Goal: Task Accomplishment & Management: Manage account settings

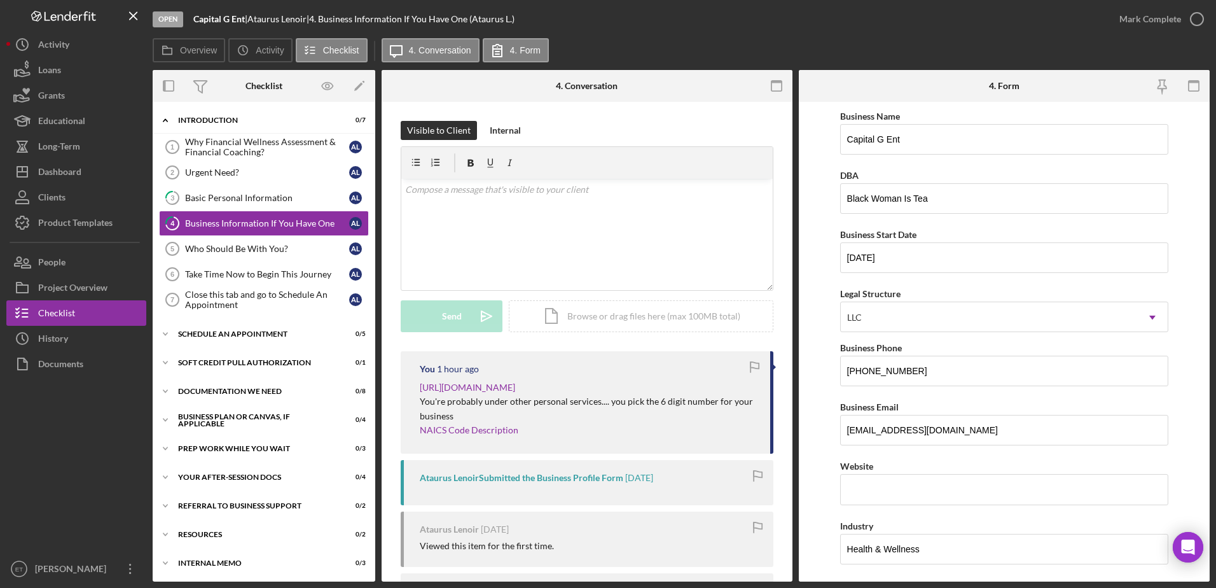
scroll to position [193, 0]
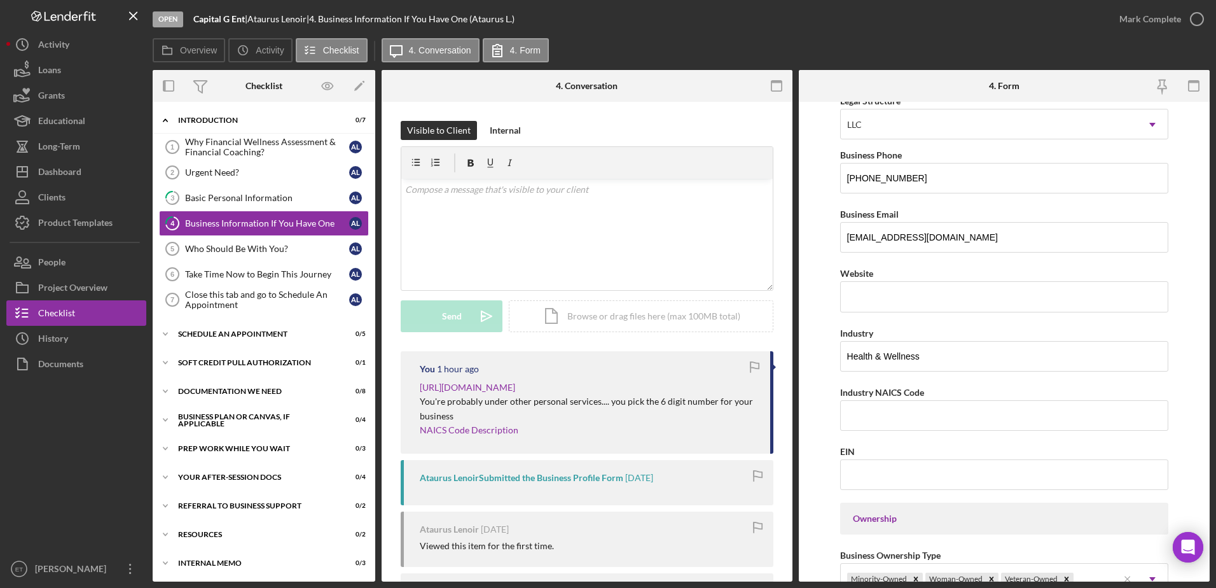
click at [737, 118] on div "Visible to Client Internal v Color teal Color pink Remove color Add row above A…" at bounding box center [587, 393] width 411 height 583
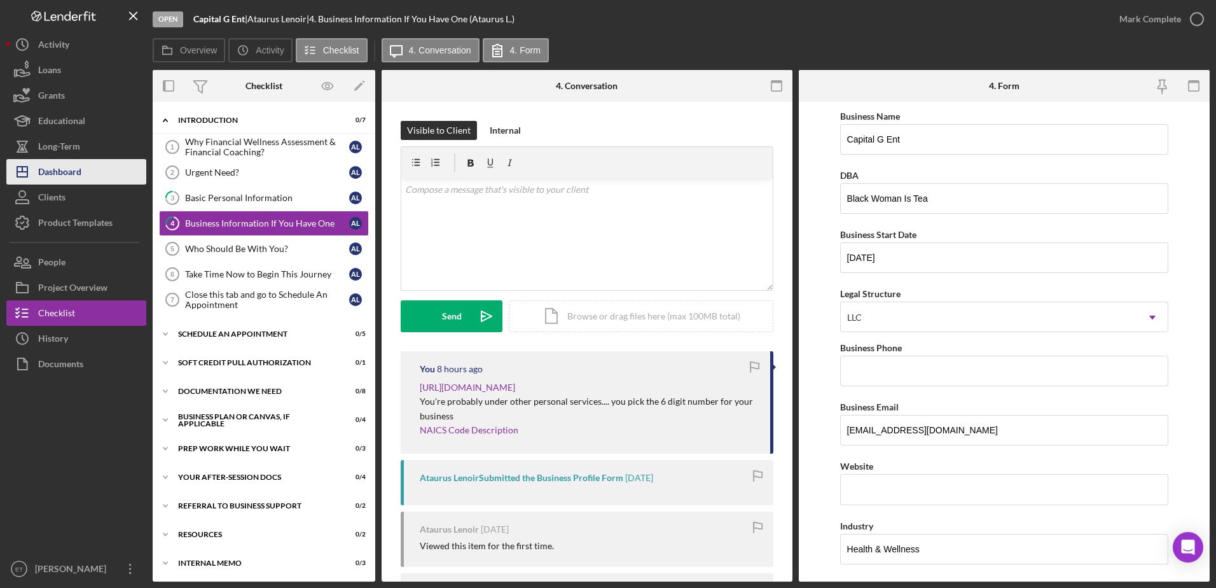
click at [73, 172] on div "Dashboard" at bounding box center [59, 173] width 43 height 29
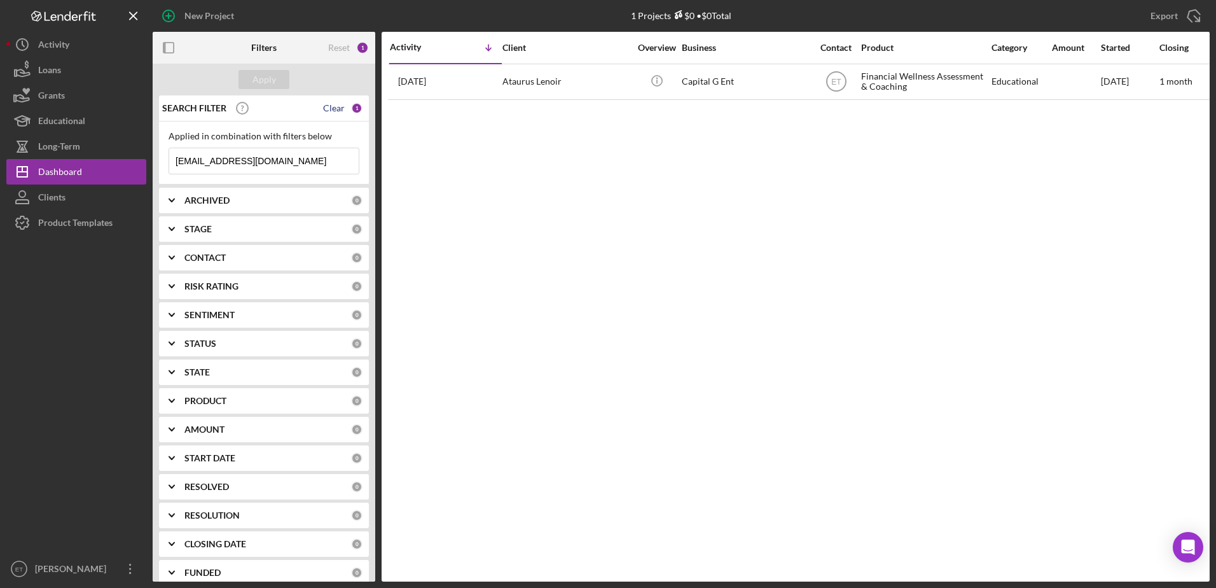
click at [333, 113] on div "Clear" at bounding box center [334, 108] width 22 height 10
click at [223, 165] on input at bounding box center [264, 160] width 190 height 25
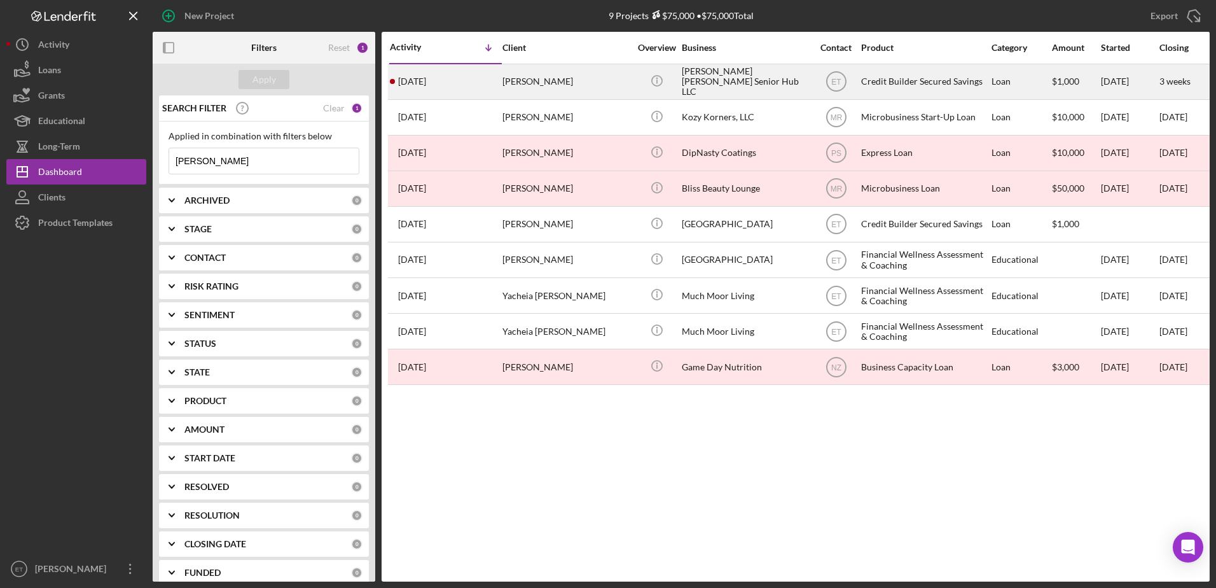
type input "amanda farr"
click at [582, 73] on div "Caterrace Moore" at bounding box center [565, 82] width 127 height 34
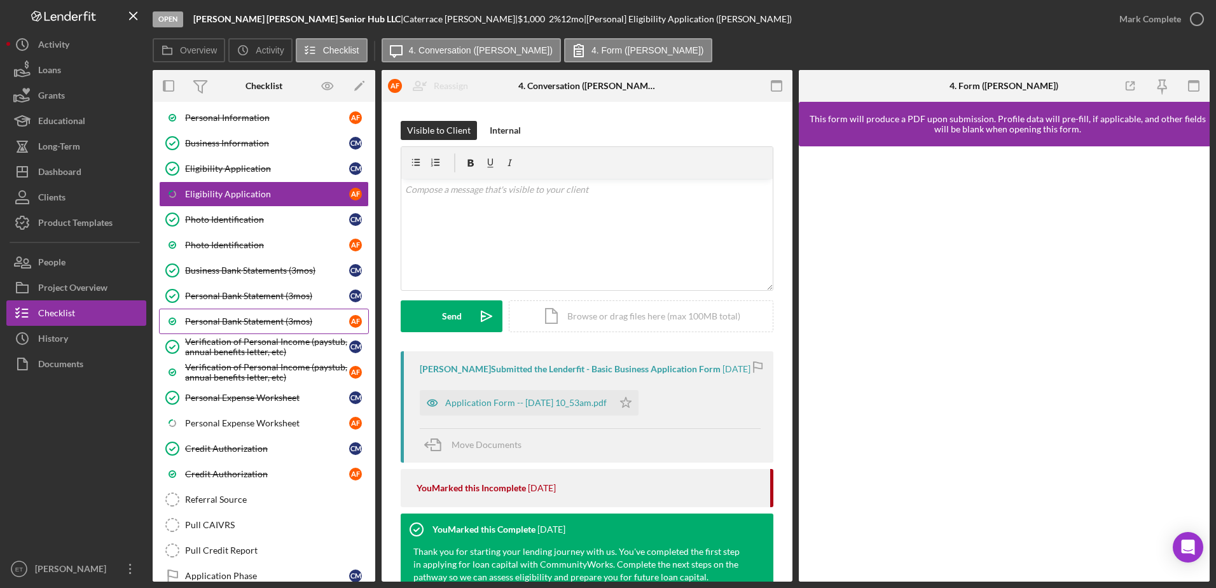
scroll to position [112, 0]
click at [247, 422] on div "Personal Expense Worksheet" at bounding box center [267, 422] width 164 height 10
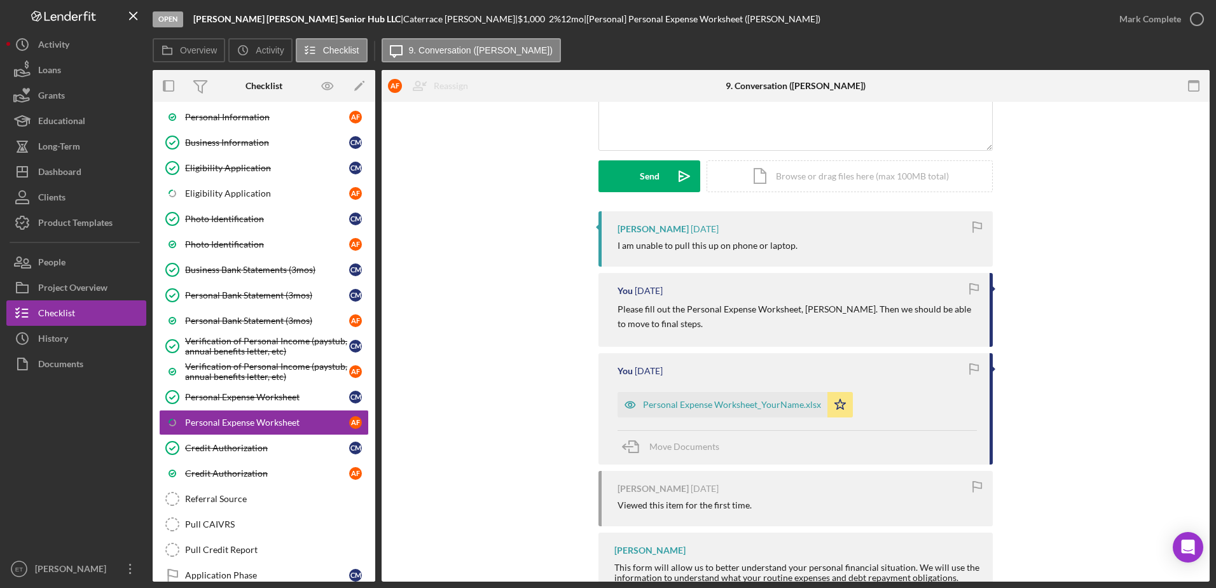
scroll to position [139, 0]
click at [646, 233] on div "Amanda Farr" at bounding box center [653, 230] width 71 height 10
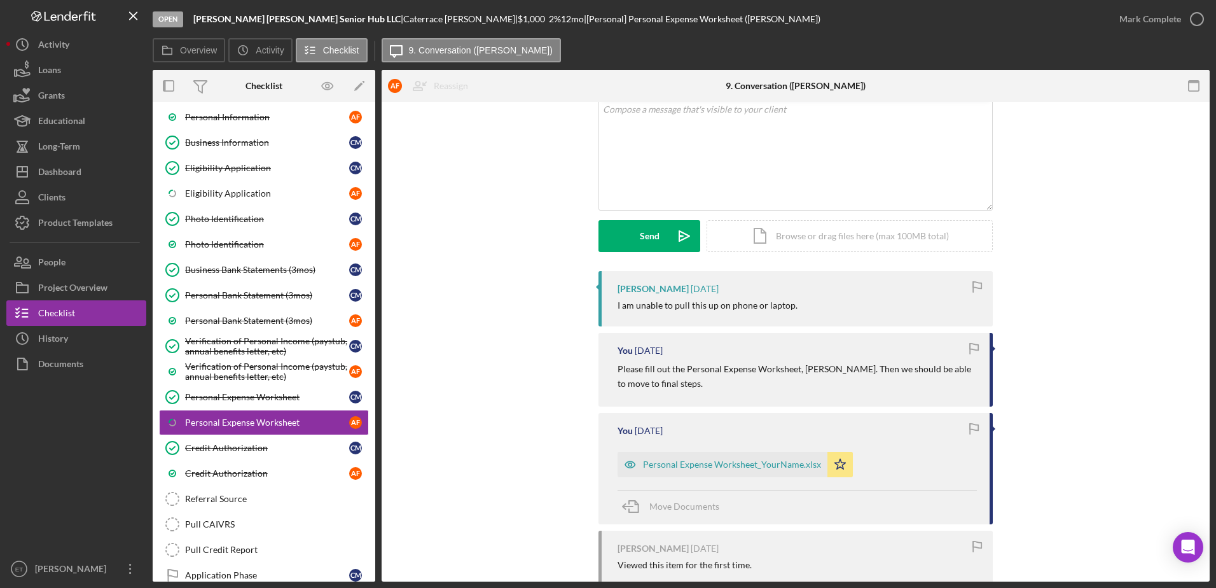
scroll to position [76, 0]
click at [664, 169] on div "v Color teal Color pink Remove color Add row above Add row below Add column bef…" at bounding box center [795, 157] width 393 height 111
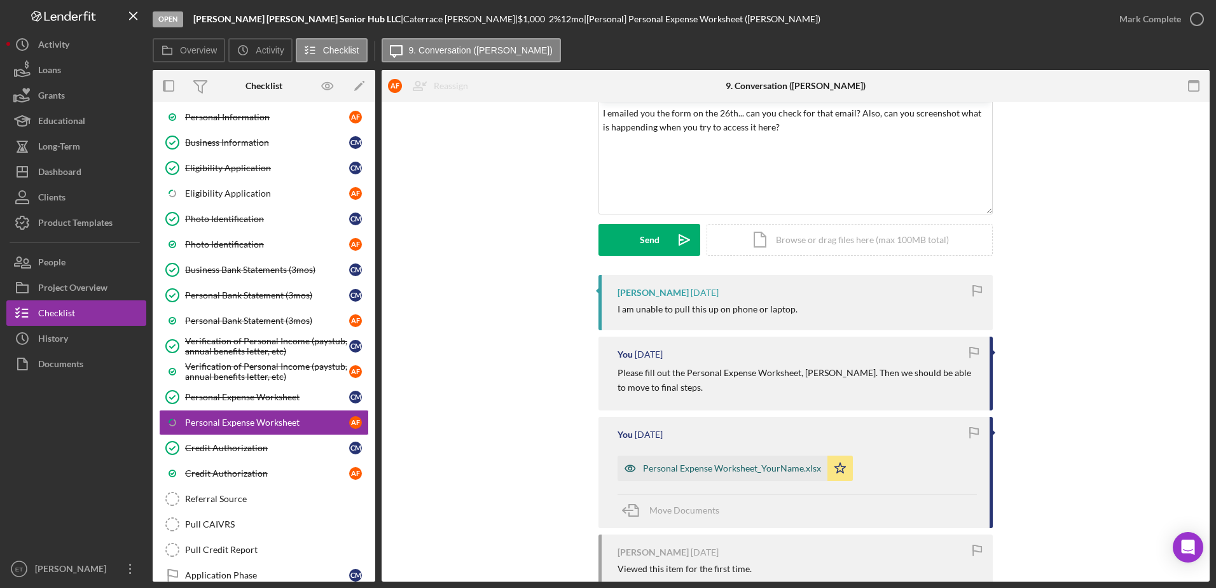
click at [702, 468] on div "Personal Expense Worksheet_YourName.xlsx" at bounding box center [732, 468] width 178 height 10
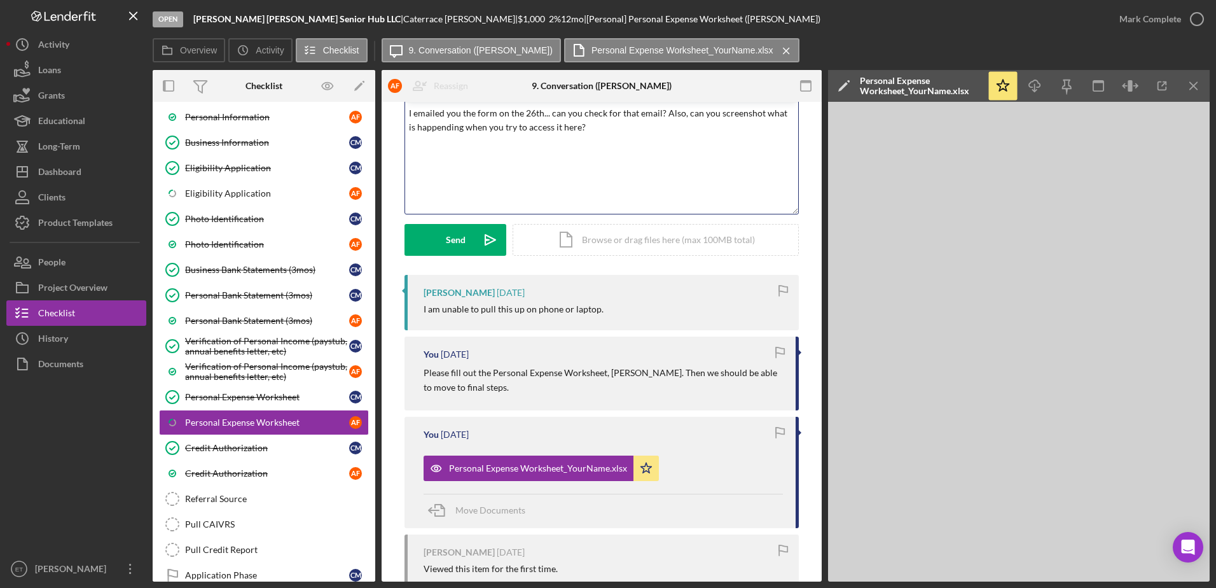
click at [614, 135] on div "v Color teal Color pink Remove color Add row above Add row below Add column bef…" at bounding box center [601, 157] width 393 height 111
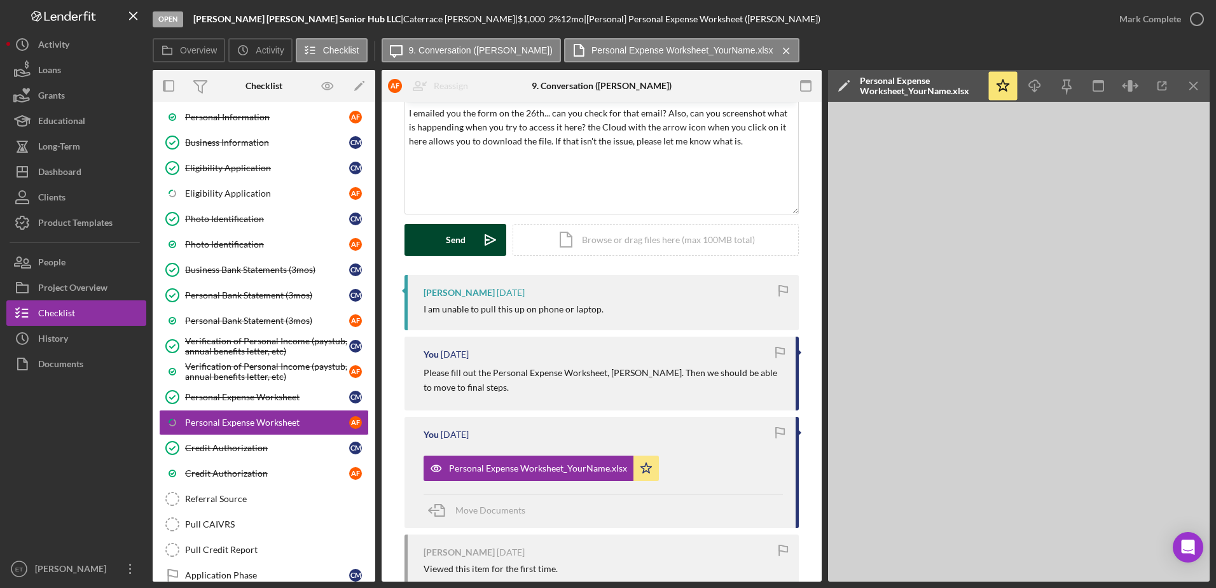
click at [469, 230] on button "Send Icon/icon-invite-send" at bounding box center [456, 240] width 102 height 32
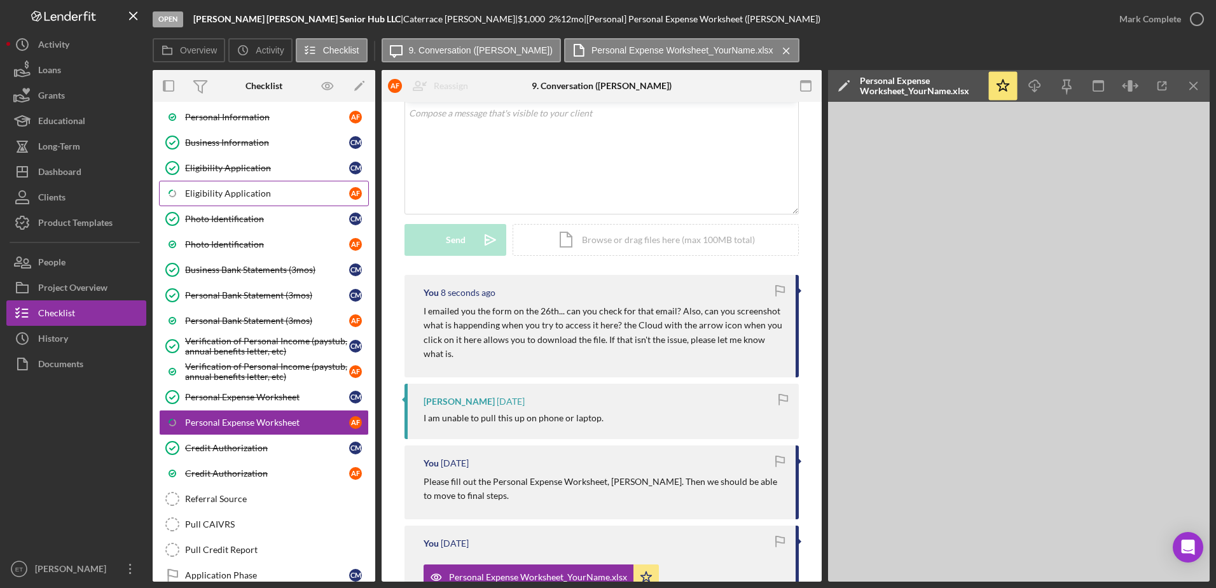
click at [237, 195] on div "Eligibility Application" at bounding box center [267, 193] width 164 height 10
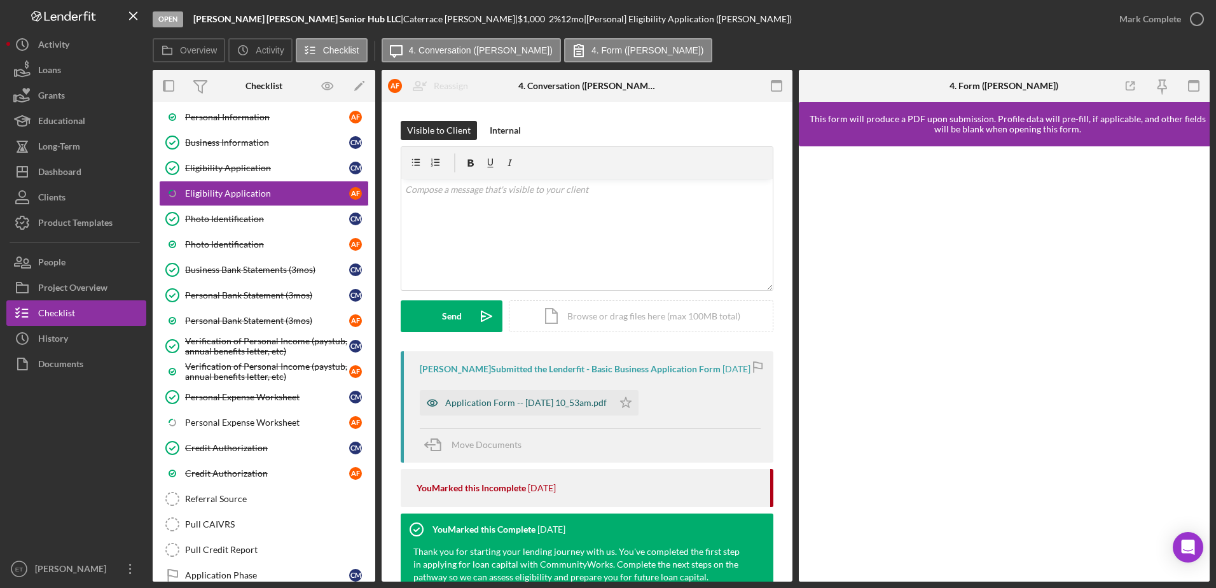
click at [435, 403] on icon "button" at bounding box center [432, 402] width 25 height 25
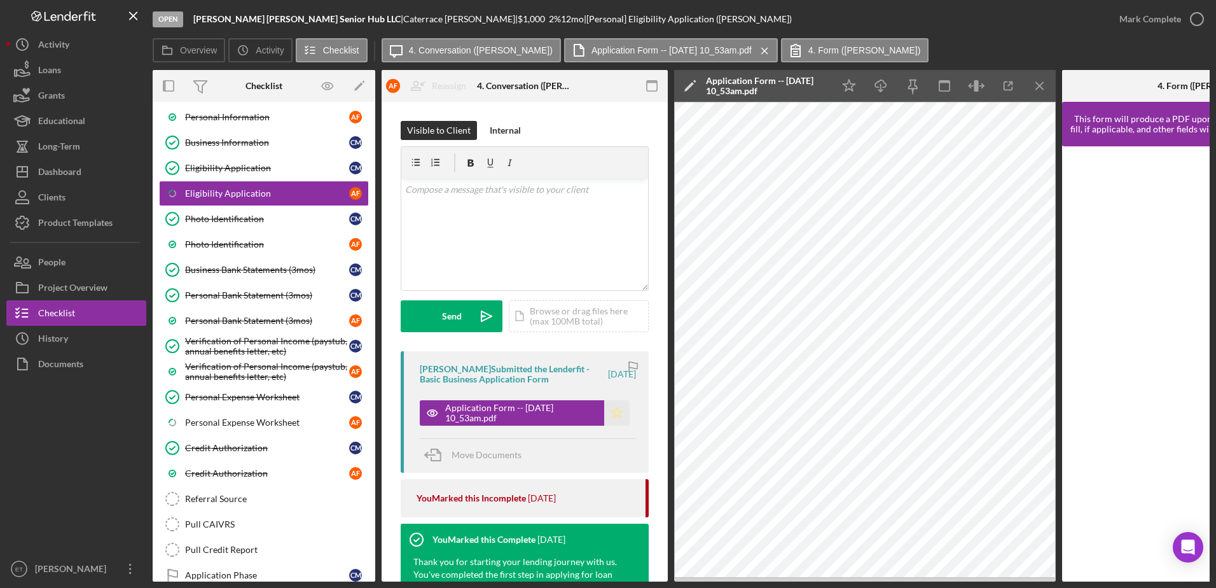
click at [617, 410] on icon "Icon/Star" at bounding box center [616, 412] width 25 height 25
click at [1197, 18] on icon "button" at bounding box center [1197, 19] width 32 height 32
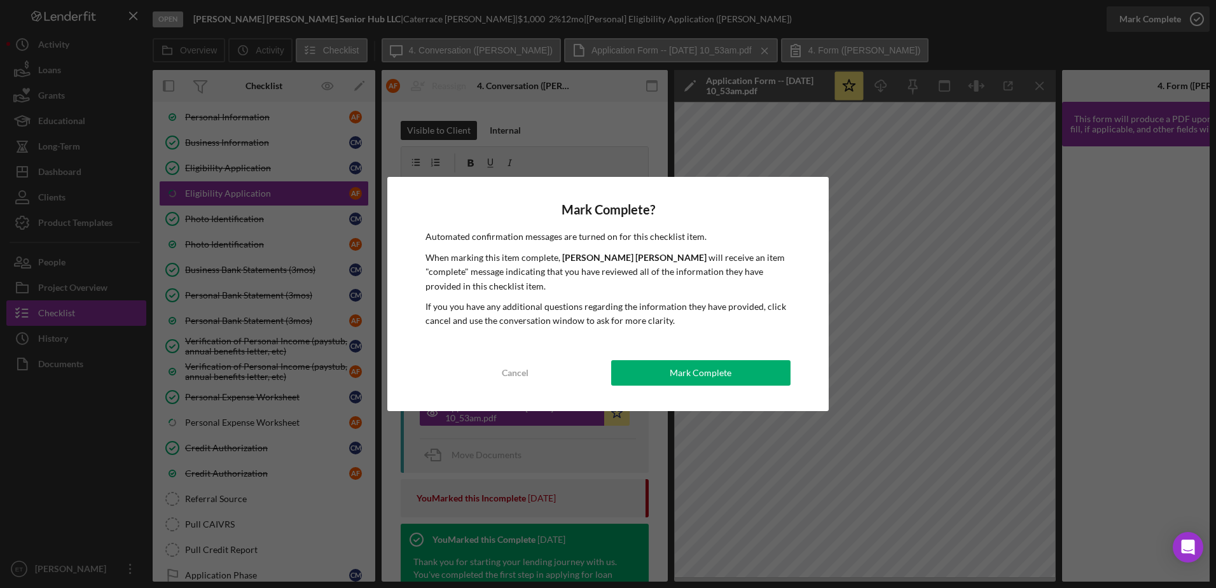
click at [1197, 18] on body "Open Farr Moore Senior Hub LLC | Caterrace Moore | $1,000 $1,000 2 % 12 mo | [P…" at bounding box center [608, 294] width 1216 height 588
click at [709, 378] on div "Mark Complete" at bounding box center [701, 372] width 62 height 25
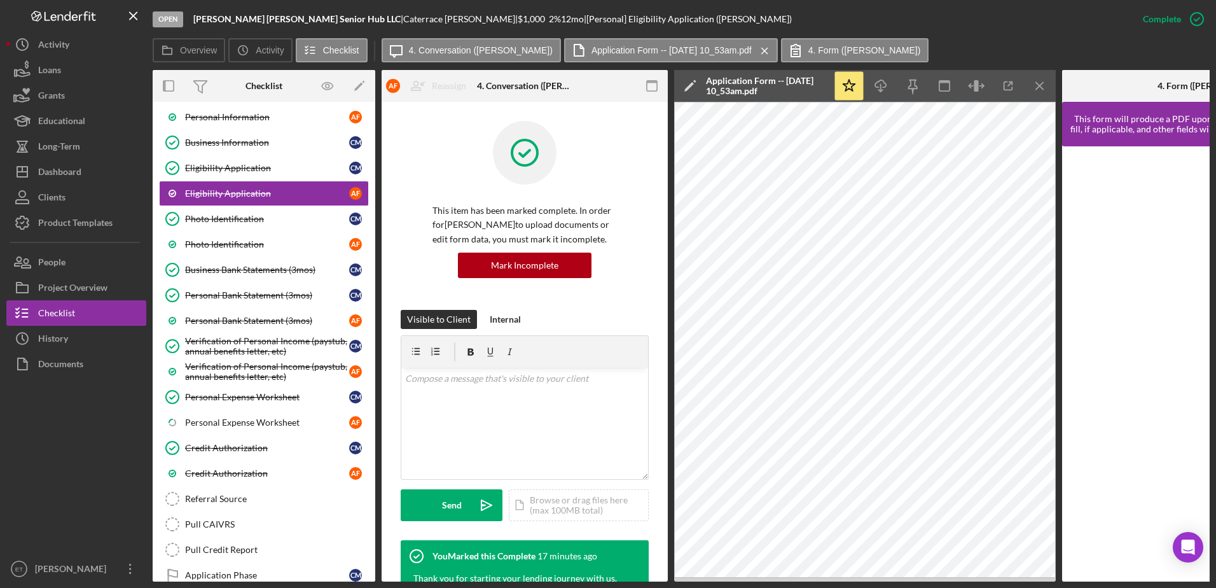
click at [101, 433] on div at bounding box center [76, 466] width 140 height 179
click at [855, 51] on label "4. Form (Amanda F.)" at bounding box center [864, 50] width 113 height 10
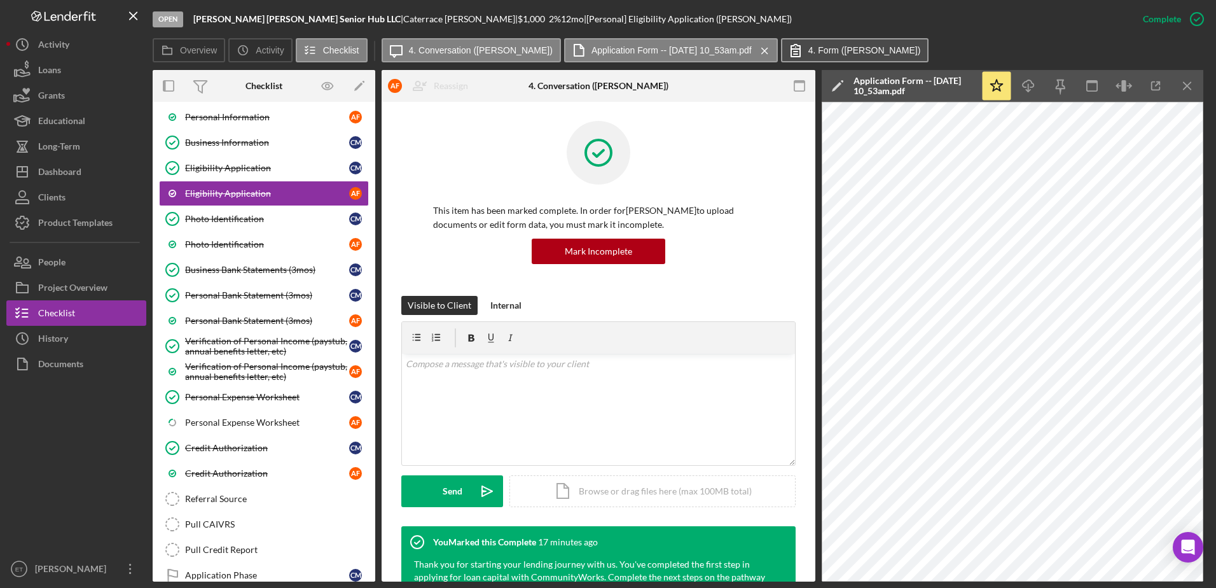
click at [835, 50] on label "4. Form (Amanda F.)" at bounding box center [864, 50] width 113 height 10
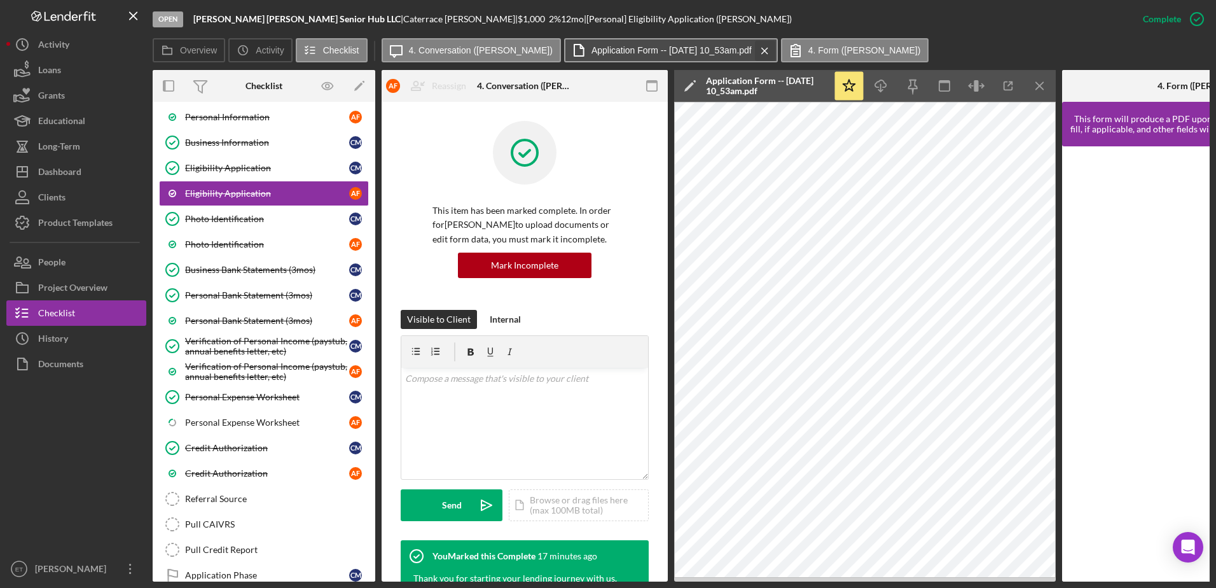
click at [754, 52] on icon "Icon/Menu Close" at bounding box center [765, 51] width 22 height 32
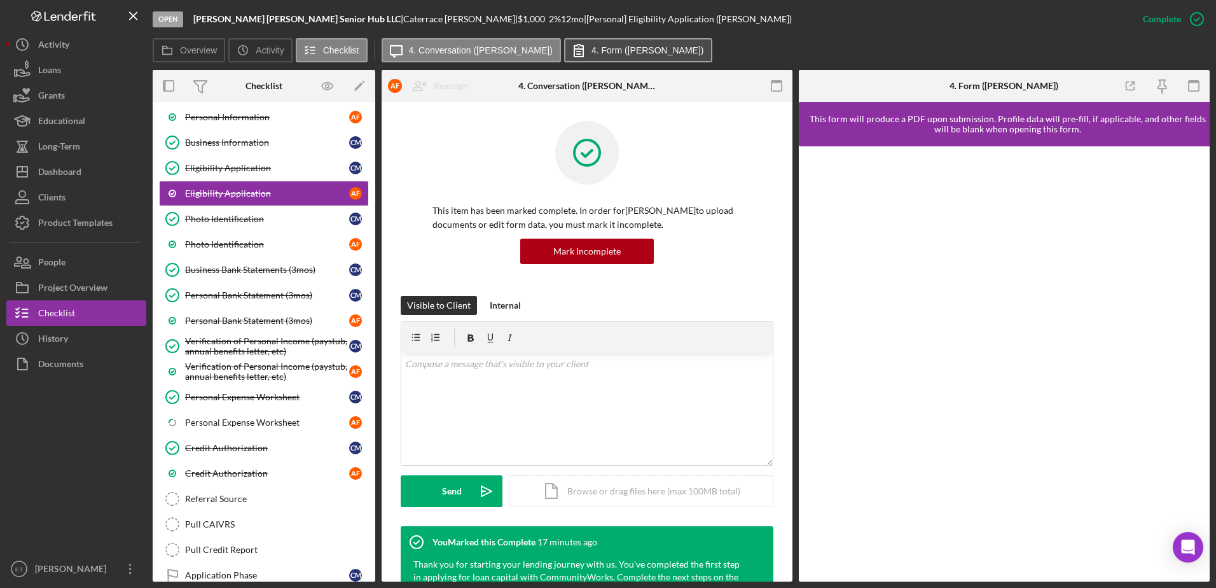
click at [618, 51] on label "4. Form (Amanda F.)" at bounding box center [648, 50] width 113 height 10
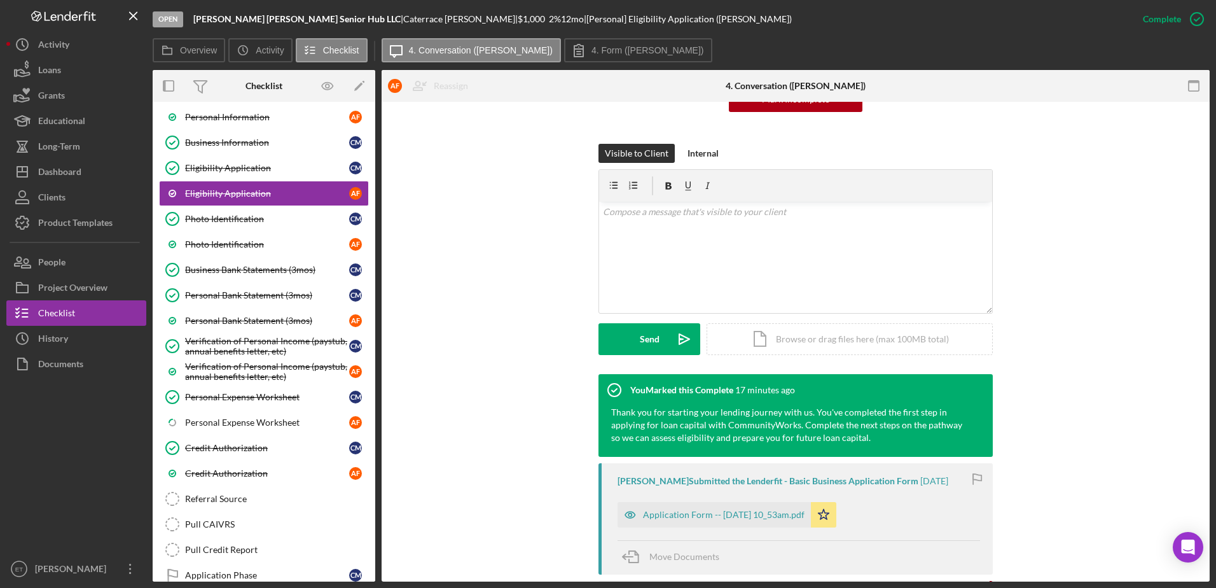
scroll to position [156, 0]
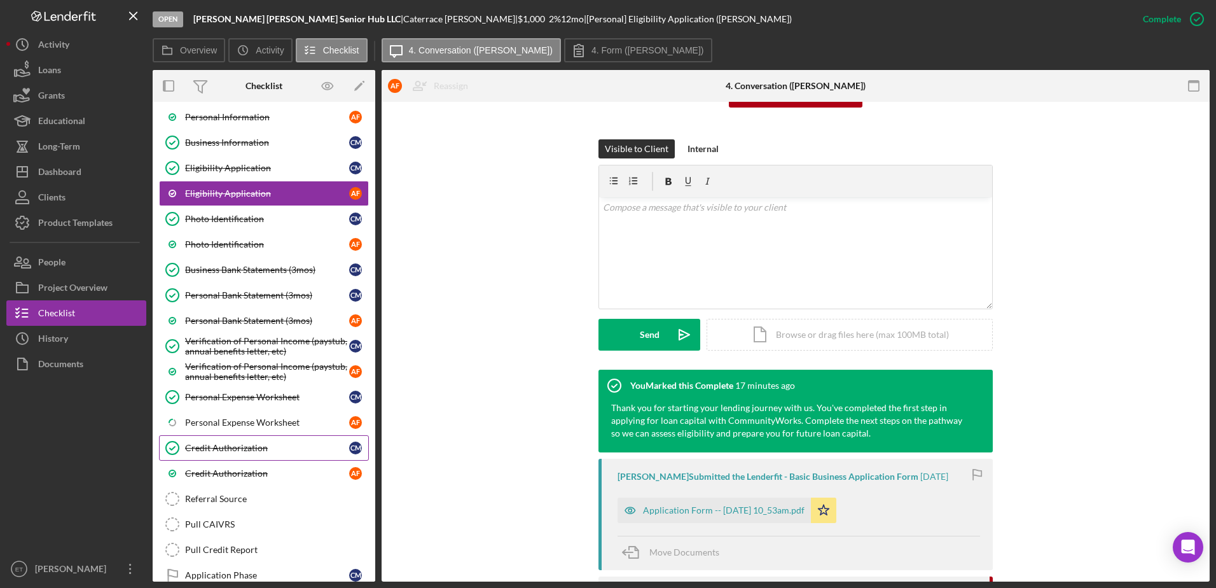
click at [248, 450] on div "Credit Authorization" at bounding box center [267, 448] width 164 height 10
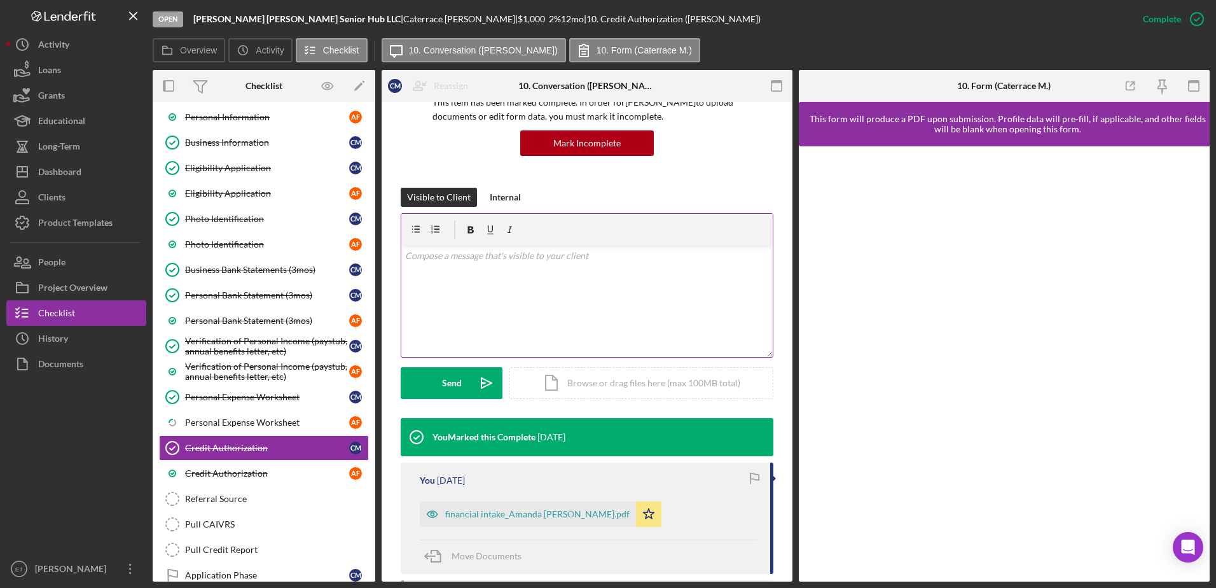
scroll to position [109, 0]
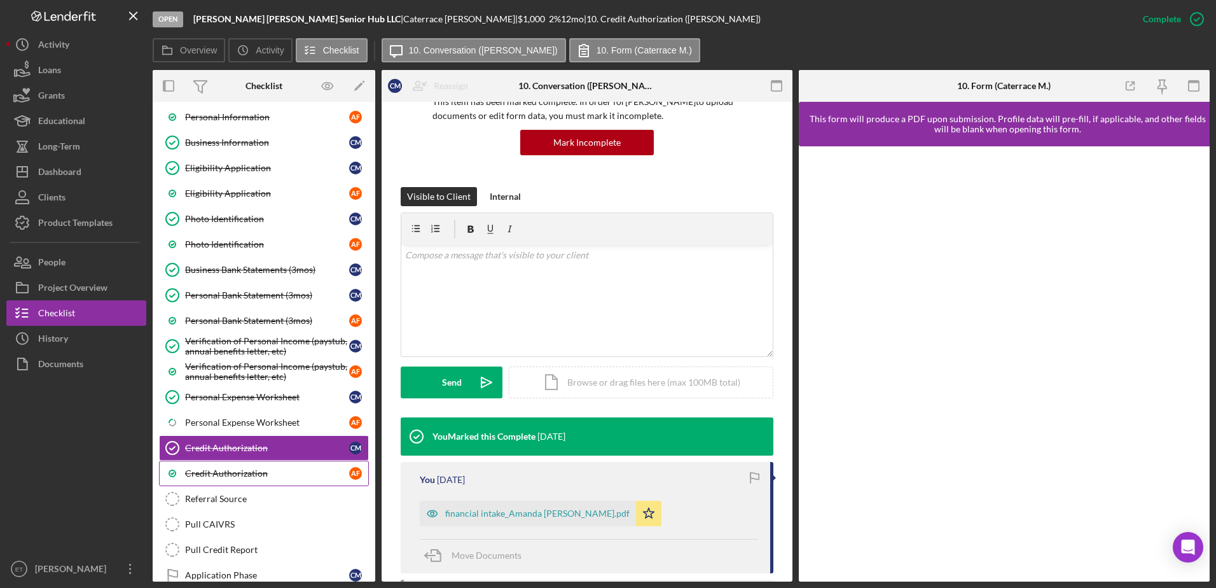
click at [240, 471] on div "Credit Authorization" at bounding box center [267, 473] width 164 height 10
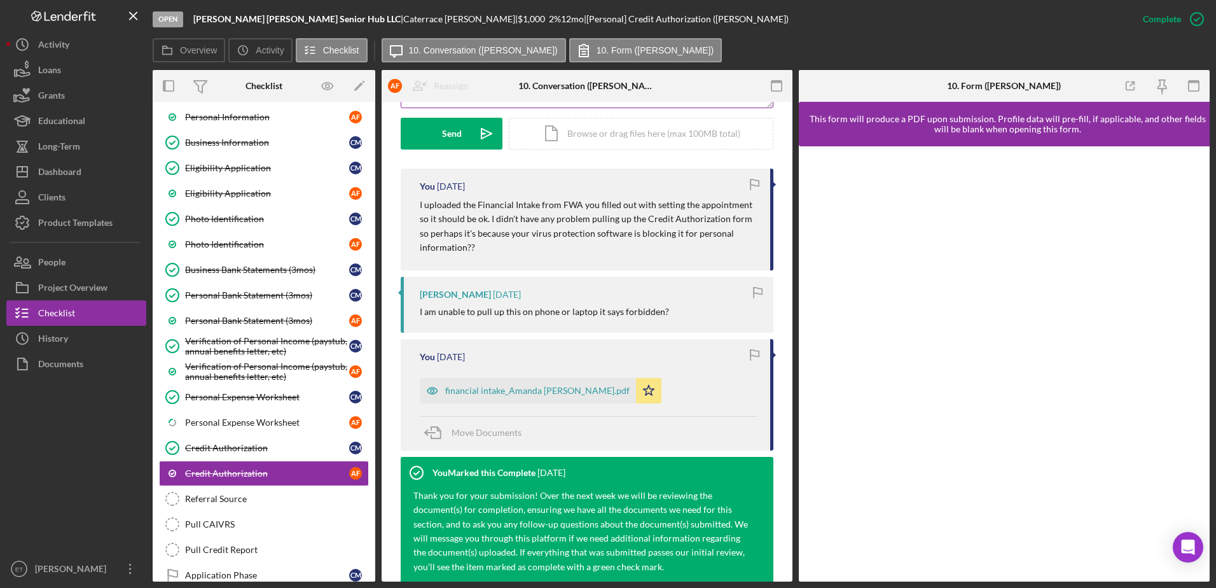
scroll to position [358, 0]
click at [209, 450] on div "Credit Authorization" at bounding box center [267, 448] width 164 height 10
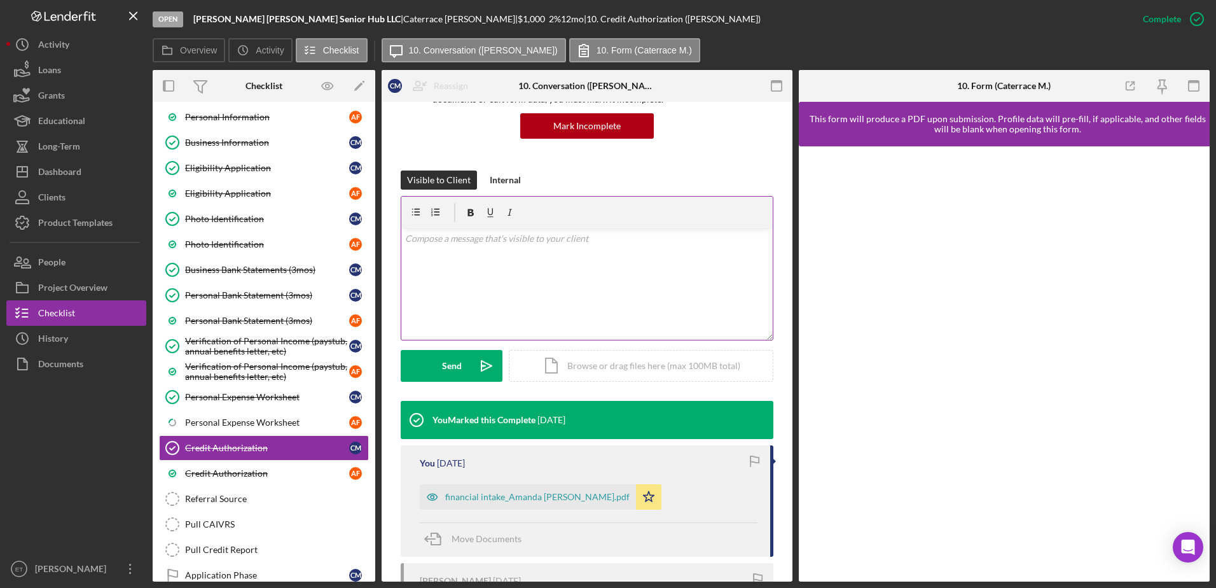
scroll to position [134, 0]
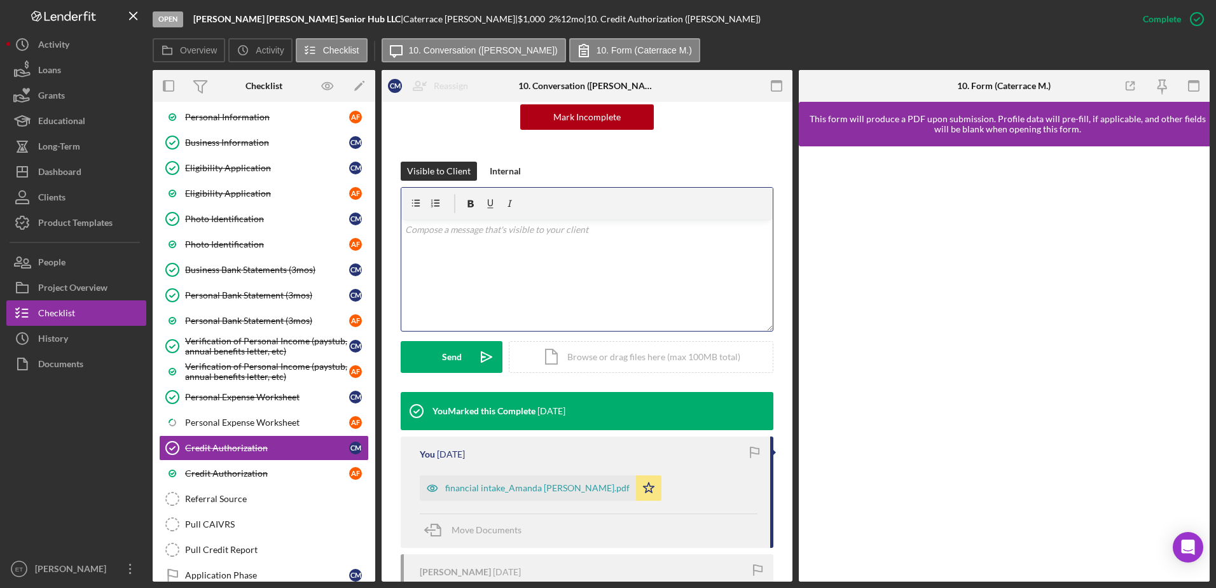
click at [488, 254] on div "v Color teal Color pink Remove color Add row above Add row below Add column bef…" at bounding box center [586, 274] width 371 height 111
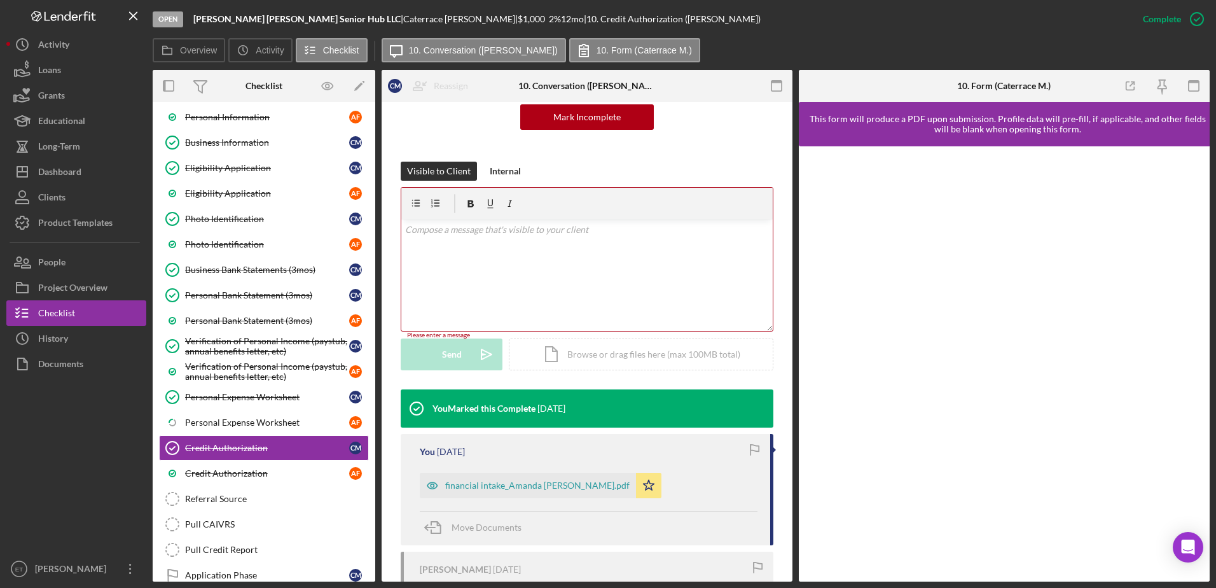
click at [403, 17] on div "Caterrace Moore |" at bounding box center [460, 19] width 114 height 10
drag, startPoint x: 336, startPoint y: 17, endPoint x: 313, endPoint y: 17, distance: 22.9
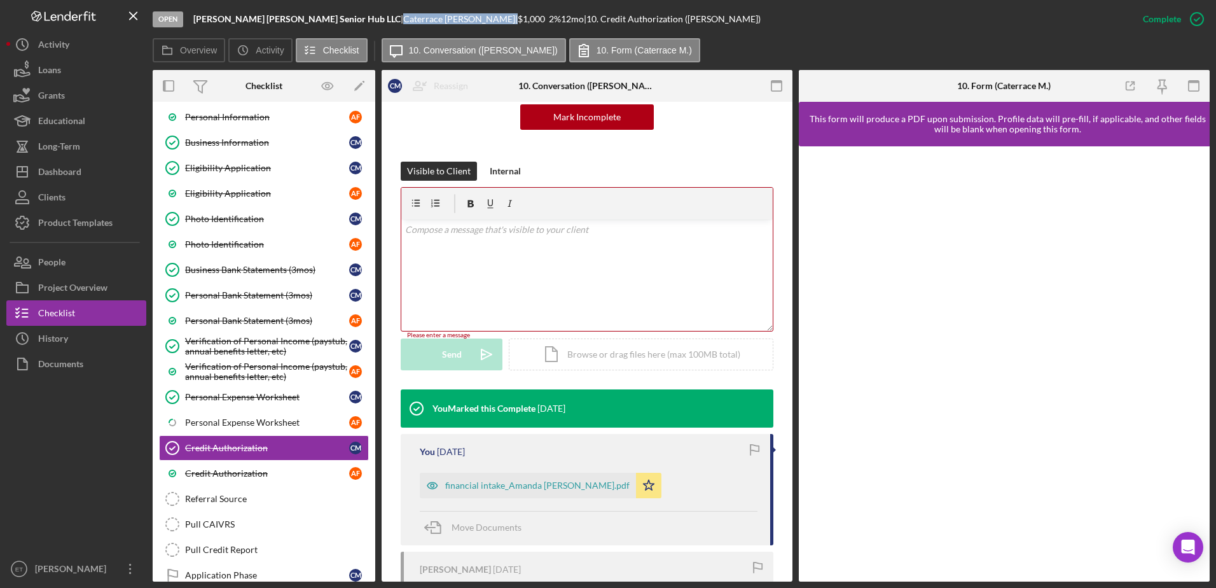
click at [403, 17] on div "Caterrace Moore |" at bounding box center [460, 19] width 114 height 10
click at [310, 20] on div "Farr Moore Senior Hub LLC |" at bounding box center [298, 19] width 210 height 10
drag, startPoint x: 375, startPoint y: 19, endPoint x: 315, endPoint y: 22, distance: 59.8
click at [403, 22] on div "Caterrace Moore |" at bounding box center [460, 19] width 114 height 10
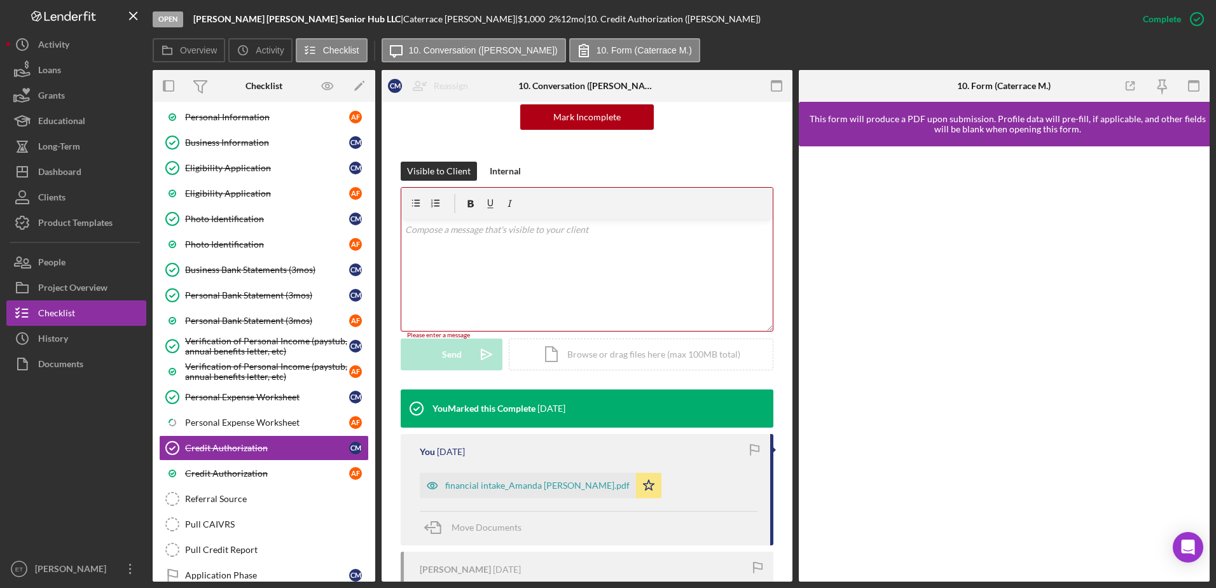
click at [403, 22] on div "Caterrace Moore |" at bounding box center [460, 19] width 114 height 10
drag, startPoint x: 377, startPoint y: 18, endPoint x: 305, endPoint y: 17, distance: 71.9
click at [305, 17] on div "Farr Moore Senior Hub LLC | Caterrace Moore | $1,000 $1,000 2 % 12 mo | 10. Cre…" at bounding box center [476, 19] width 567 height 10
copy div "| Caterrace Moore"
click at [461, 247] on div "v Color teal Color pink Remove color Add row above Add row below Add column bef…" at bounding box center [586, 274] width 371 height 111
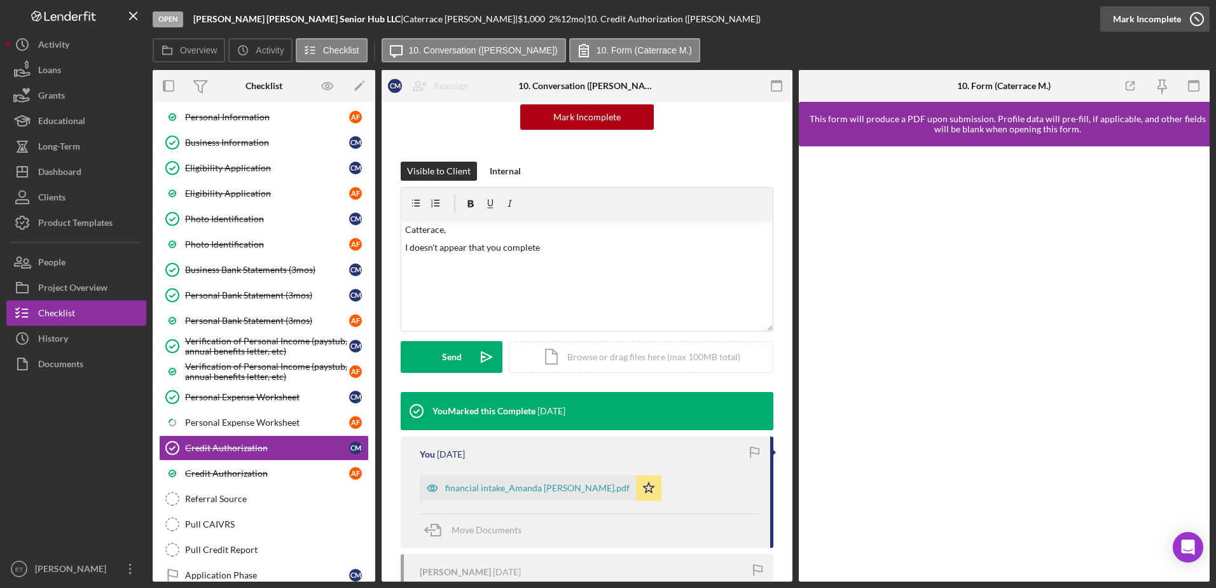
click at [1193, 20] on icon "button" at bounding box center [1197, 19] width 32 height 32
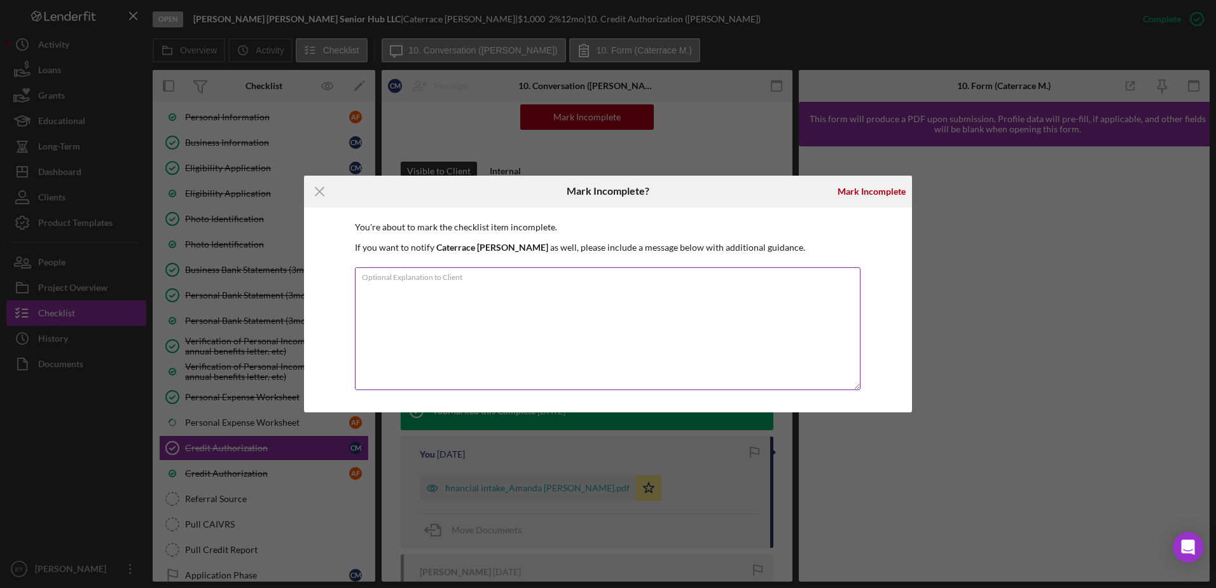
click at [553, 322] on textarea "Optional Explanation to Client" at bounding box center [608, 328] width 506 height 123
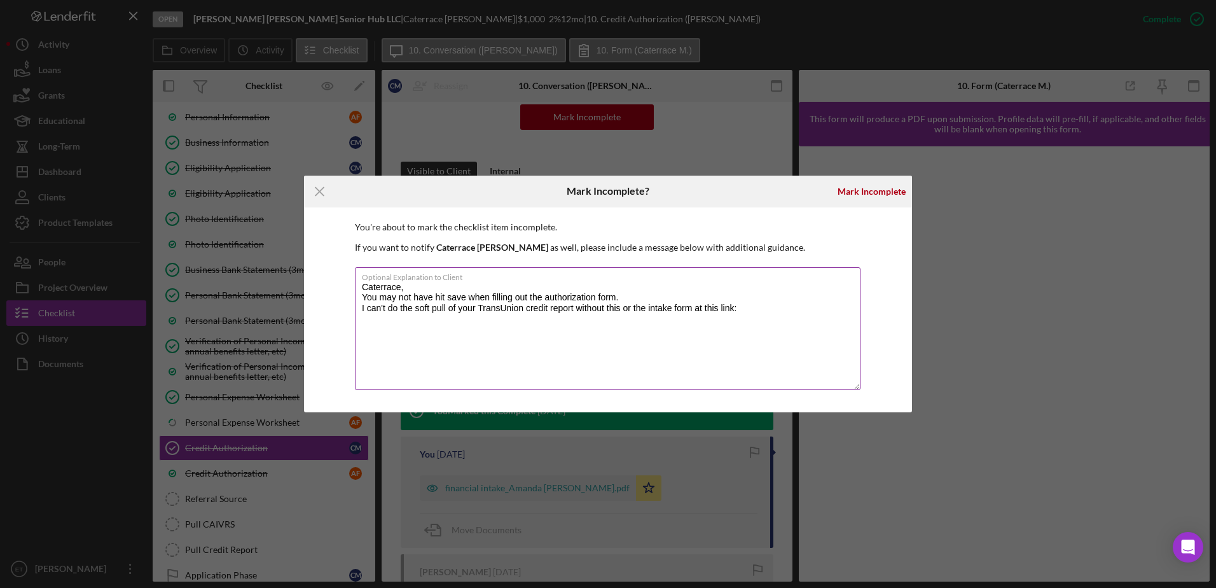
click at [737, 310] on textarea "Caterrace, You may not have hit save when filling out the authorization form. I…" at bounding box center [608, 328] width 506 height 123
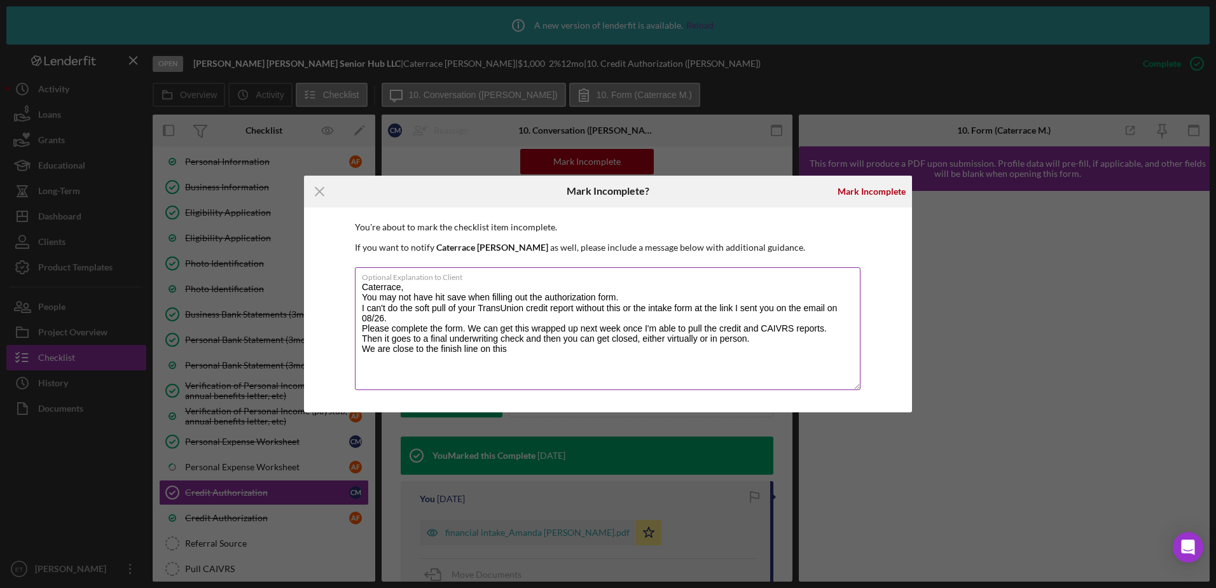
type textarea "Caterrace, You may not have hit save when filling out the authorization form. I…"
drag, startPoint x: 523, startPoint y: 347, endPoint x: 347, endPoint y: 239, distance: 207.3
click at [347, 239] on div "You're about to mark the checklist item incomplete. If you want to notify Cater…" at bounding box center [608, 309] width 608 height 205
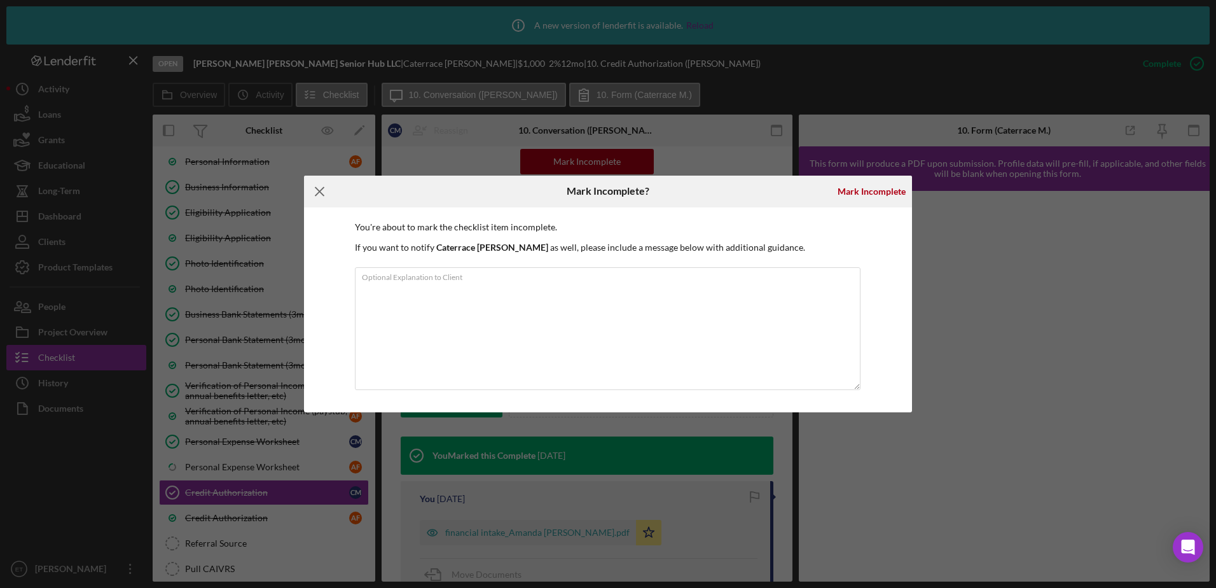
click at [319, 188] on icon "Icon/Menu Close" at bounding box center [320, 192] width 32 height 32
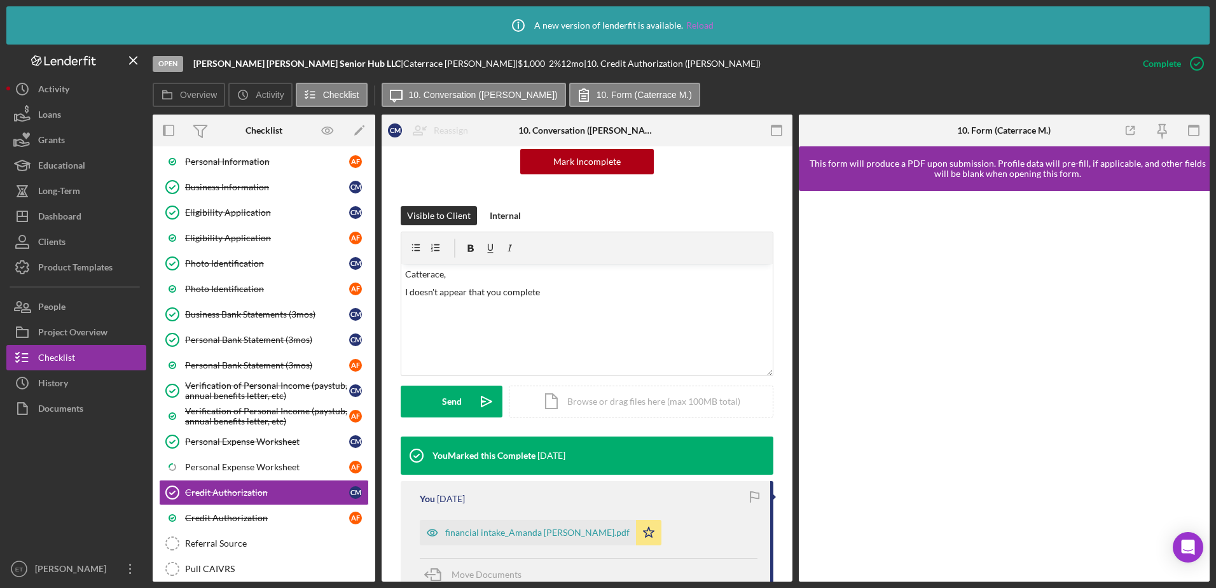
click at [706, 24] on link "Reload" at bounding box center [699, 25] width 27 height 10
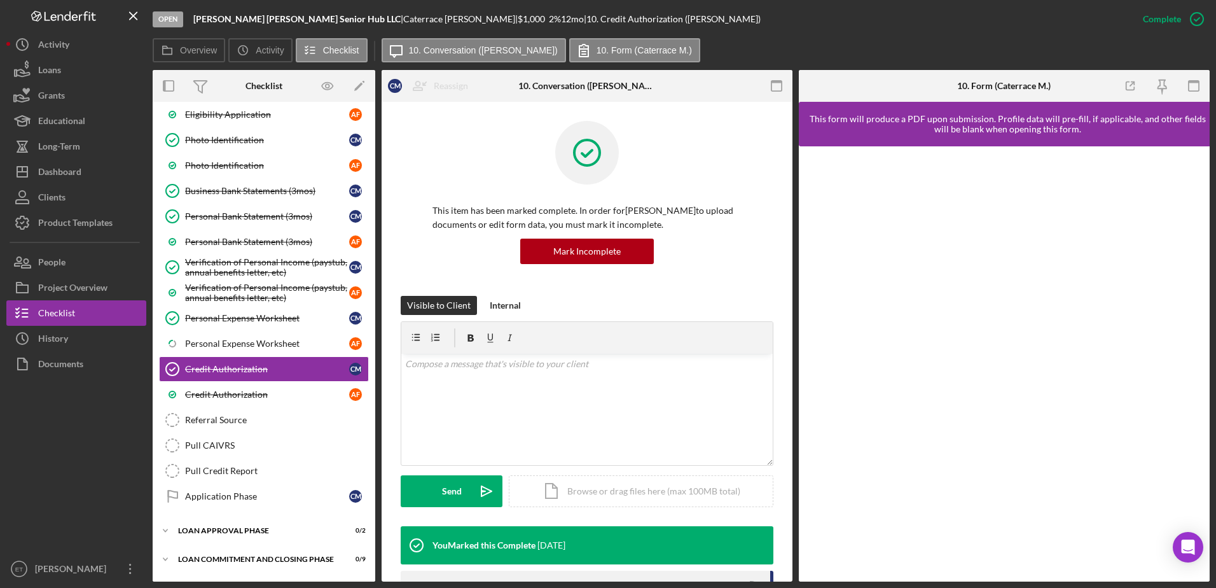
scroll to position [217, 0]
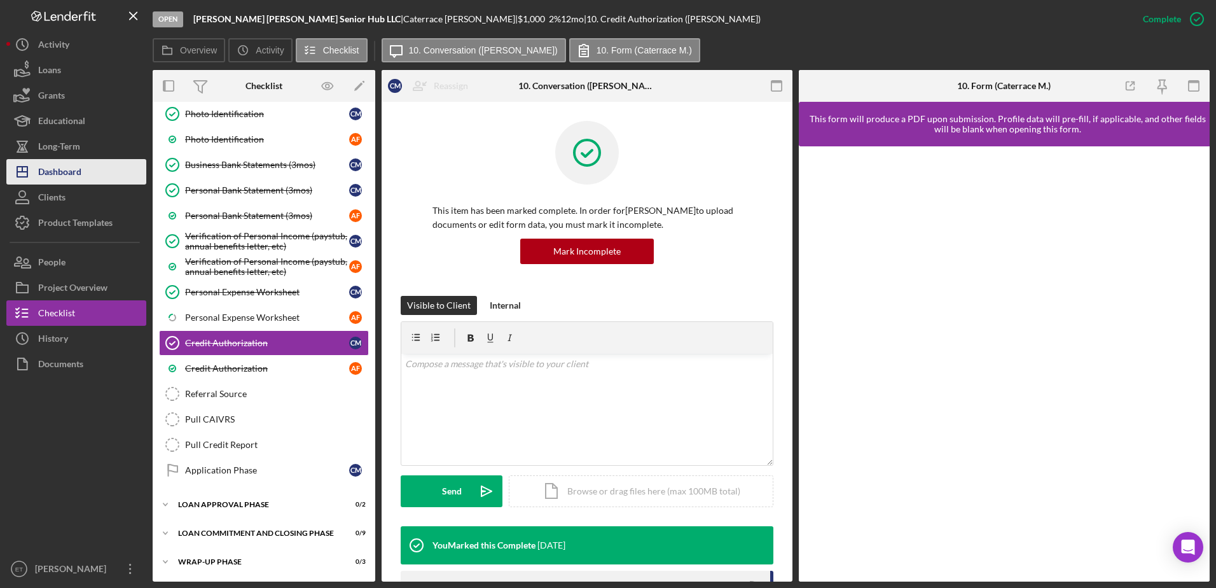
click at [74, 180] on div "Dashboard" at bounding box center [59, 173] width 43 height 29
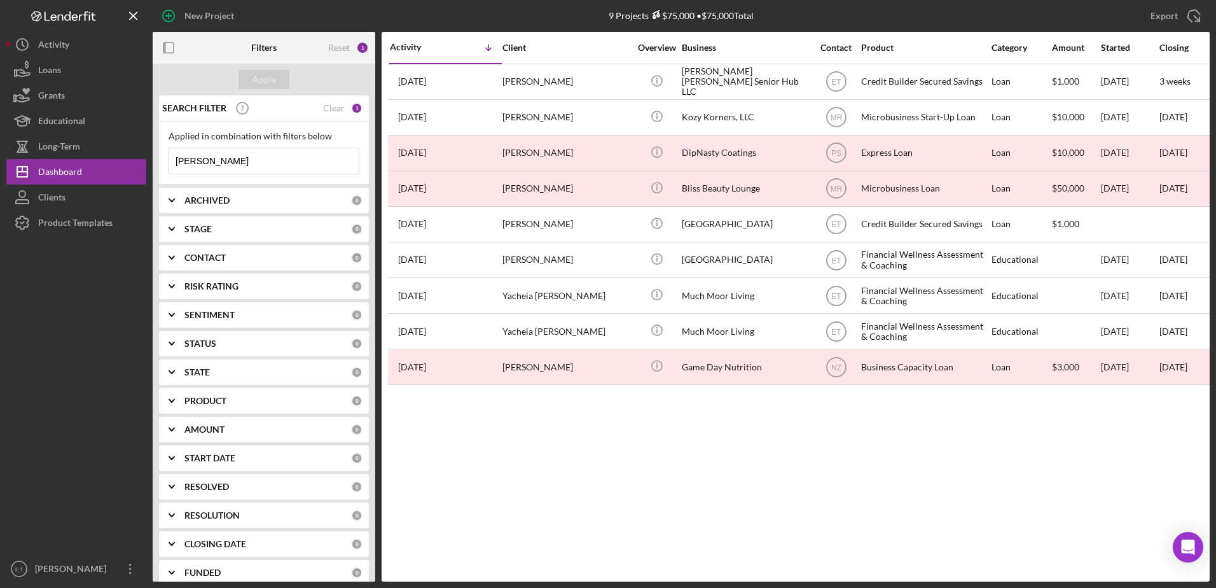
click at [249, 162] on input "amanda farr" at bounding box center [264, 160] width 190 height 25
click at [252, 163] on input "farr moore" at bounding box center [264, 160] width 190 height 25
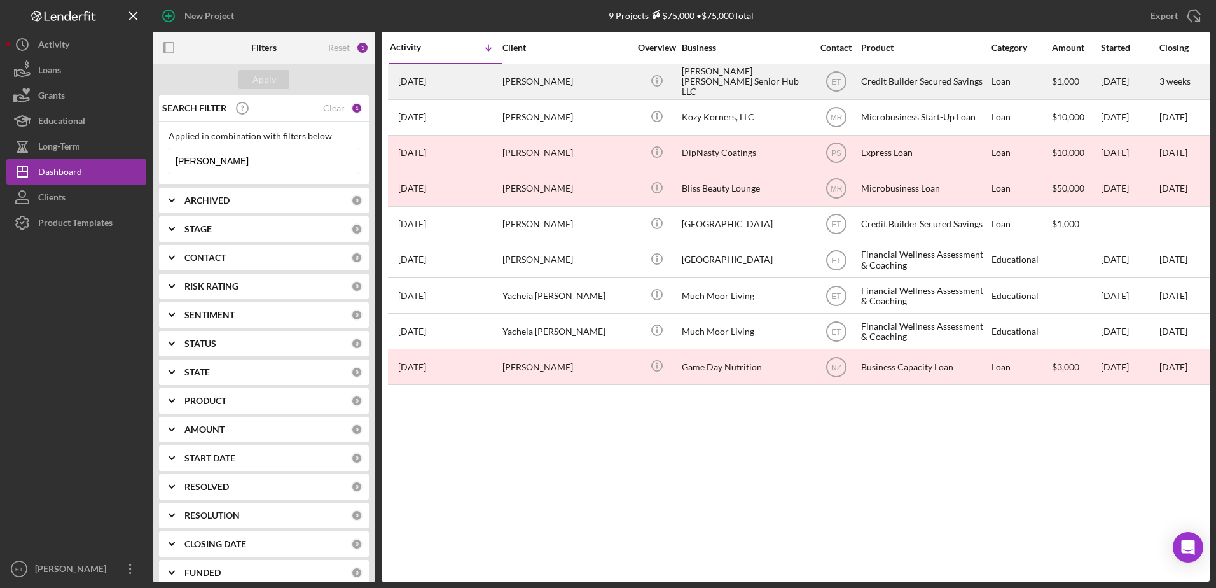
type input "amanda farr"
click at [700, 80] on div "Farr Moore Senior Hub LLC" at bounding box center [745, 82] width 127 height 34
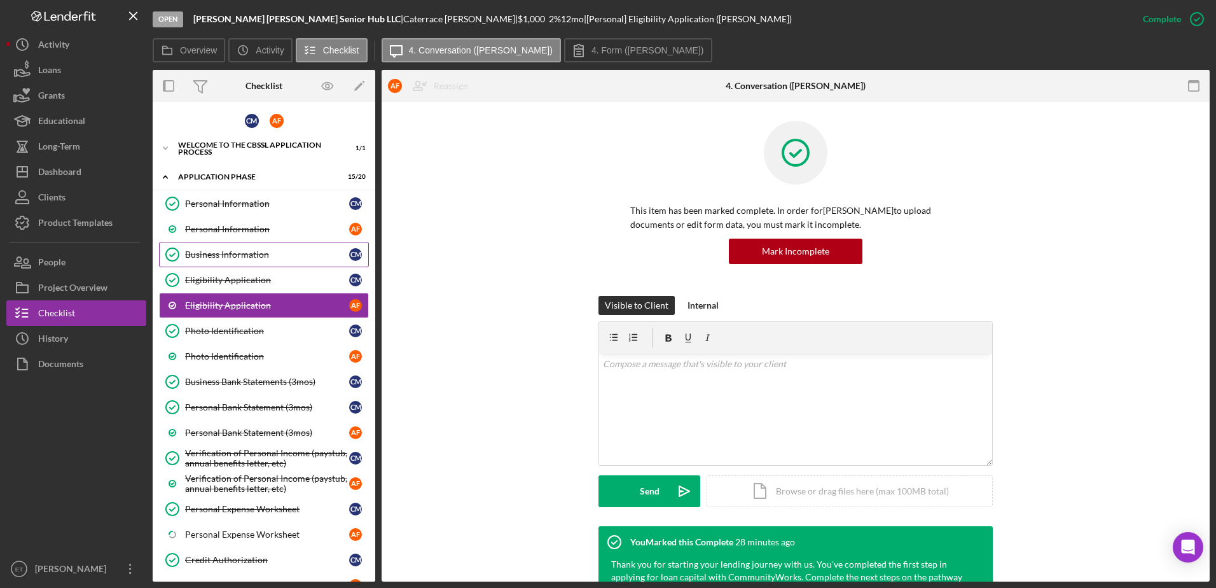
click at [210, 258] on div "Business Information" at bounding box center [267, 254] width 164 height 10
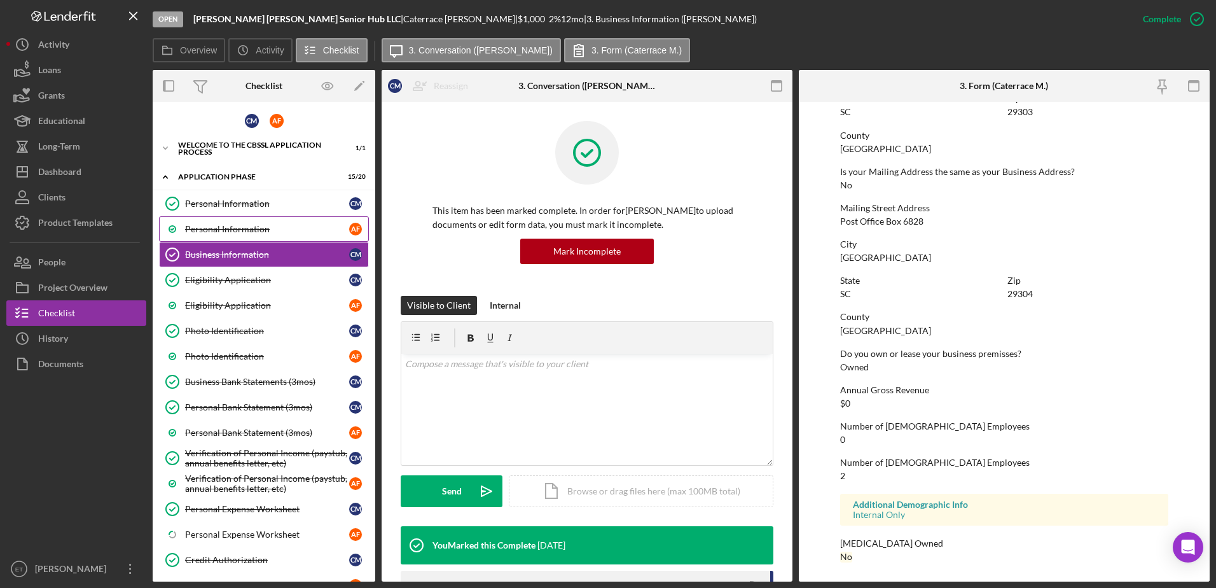
click at [234, 227] on div "Personal Information" at bounding box center [267, 229] width 164 height 10
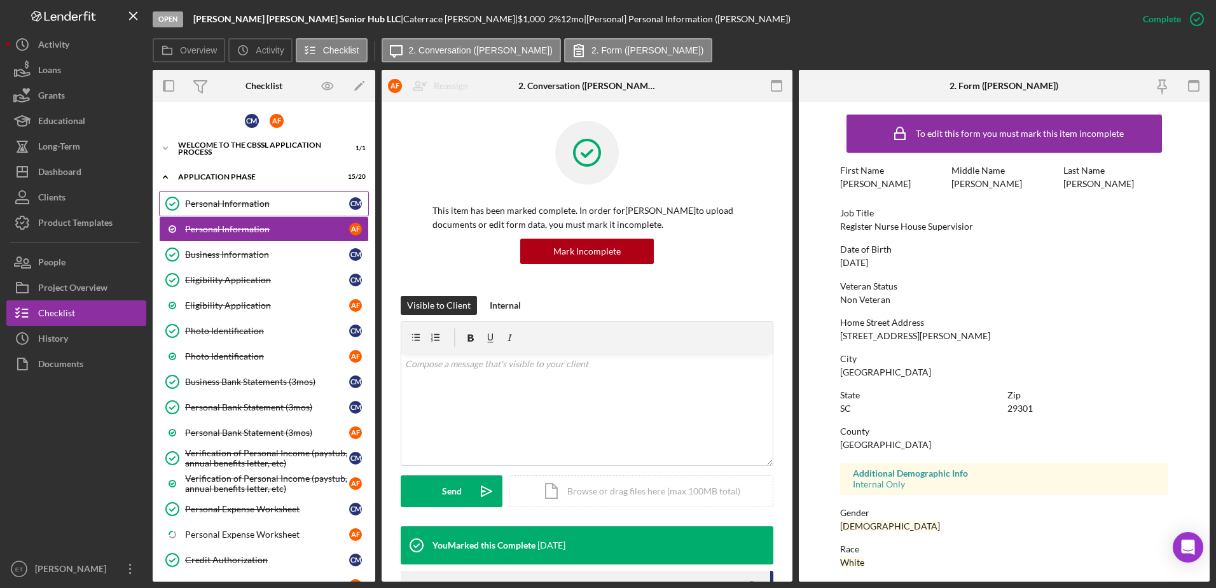
click at [234, 203] on div "Personal Information" at bounding box center [267, 203] width 164 height 10
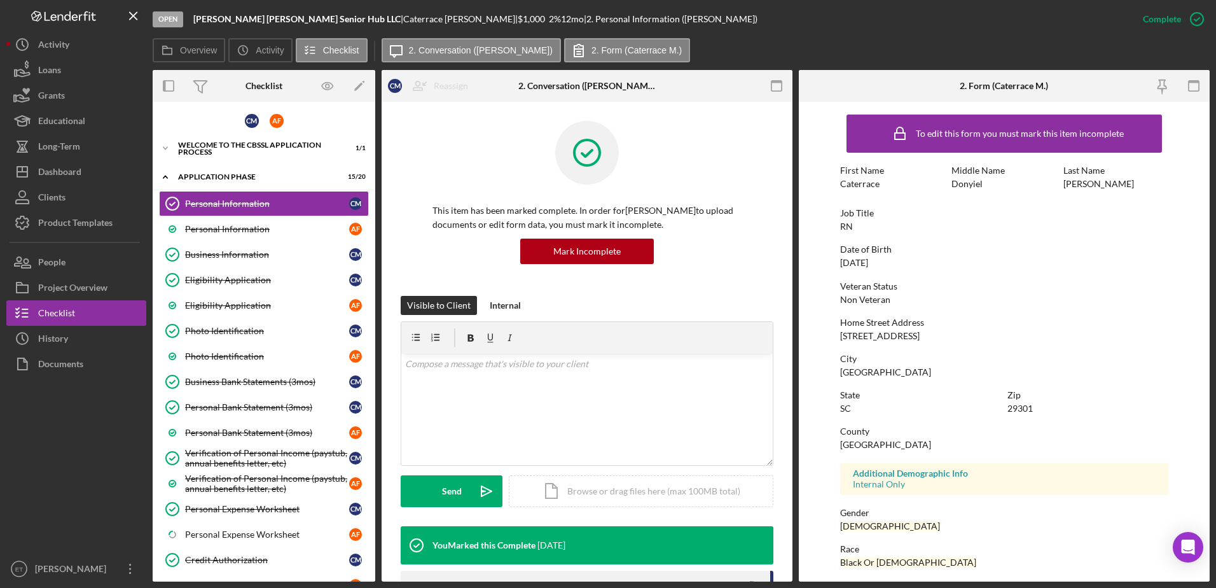
drag, startPoint x: 1050, startPoint y: 410, endPoint x: 1016, endPoint y: 380, distance: 44.6
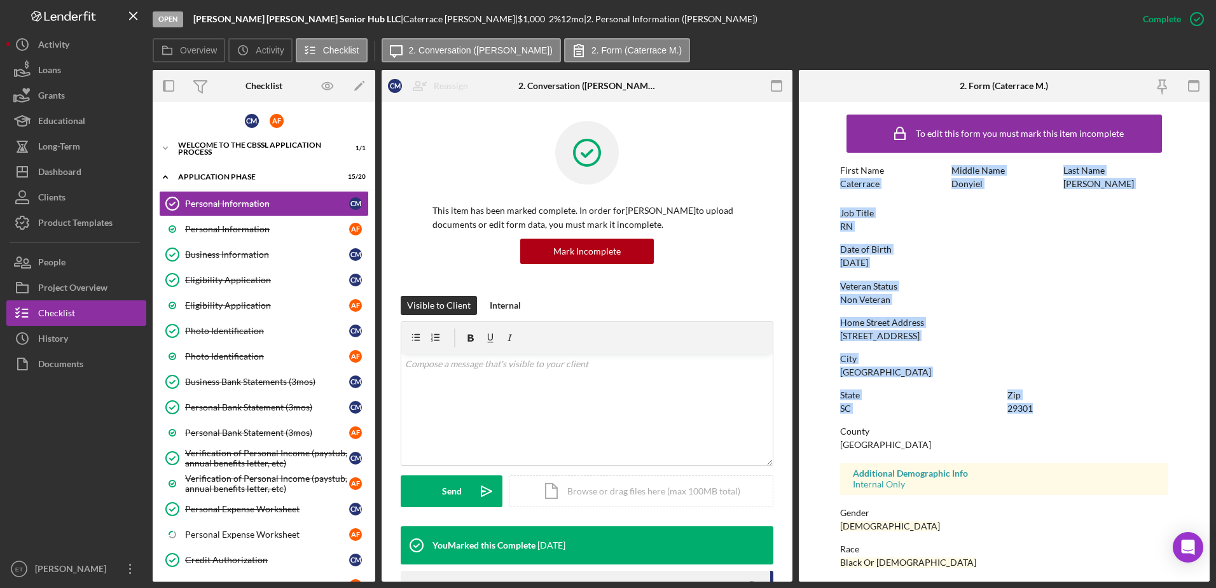
drag, startPoint x: 1016, startPoint y: 380, endPoint x: 1041, endPoint y: 406, distance: 35.1
click at [1041, 406] on form "To edit this form you must mark this item incomplete First Name Caterrace Middl…" at bounding box center [1004, 342] width 411 height 480
copy div "Caterrace Middle Name Donyiel Last Name Moore Job Title RN Date of Birth 03/26/…"
click at [980, 241] on div "To edit this form you must mark this item incomplete First Name Caterrace Middl…" at bounding box center [1004, 398] width 329 height 581
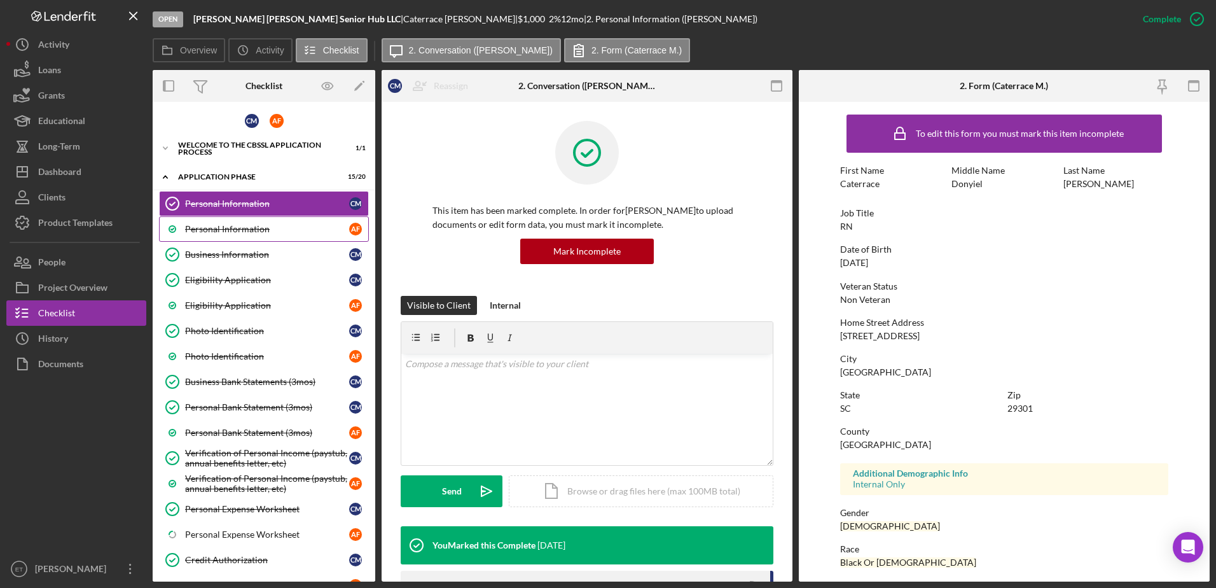
click at [235, 230] on div "Personal Information" at bounding box center [267, 229] width 164 height 10
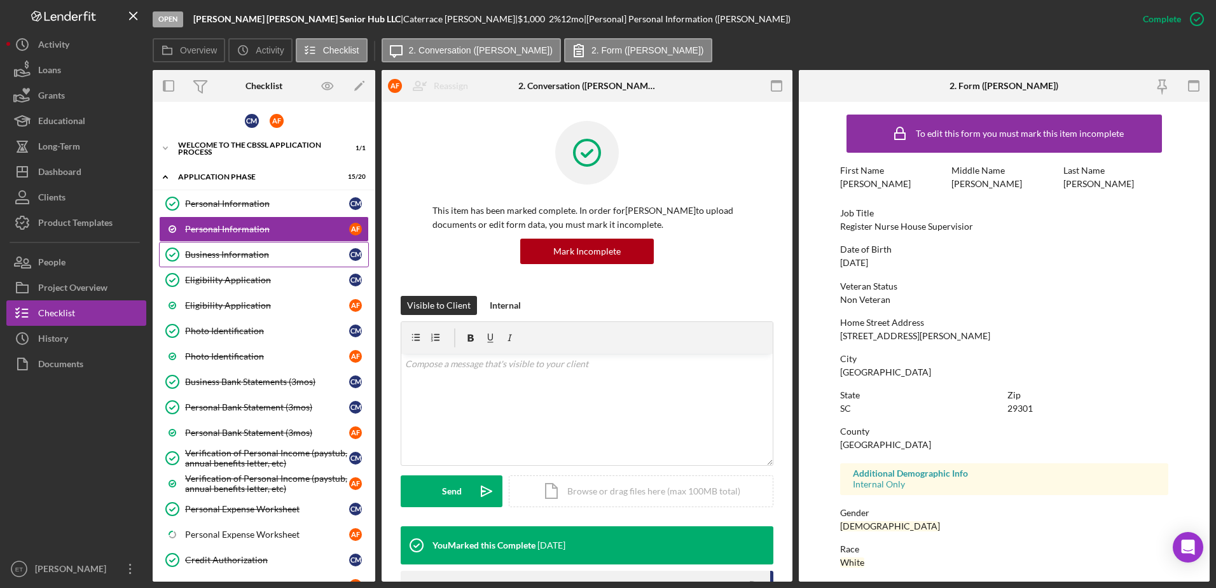
click at [228, 254] on div "Business Information" at bounding box center [267, 254] width 164 height 10
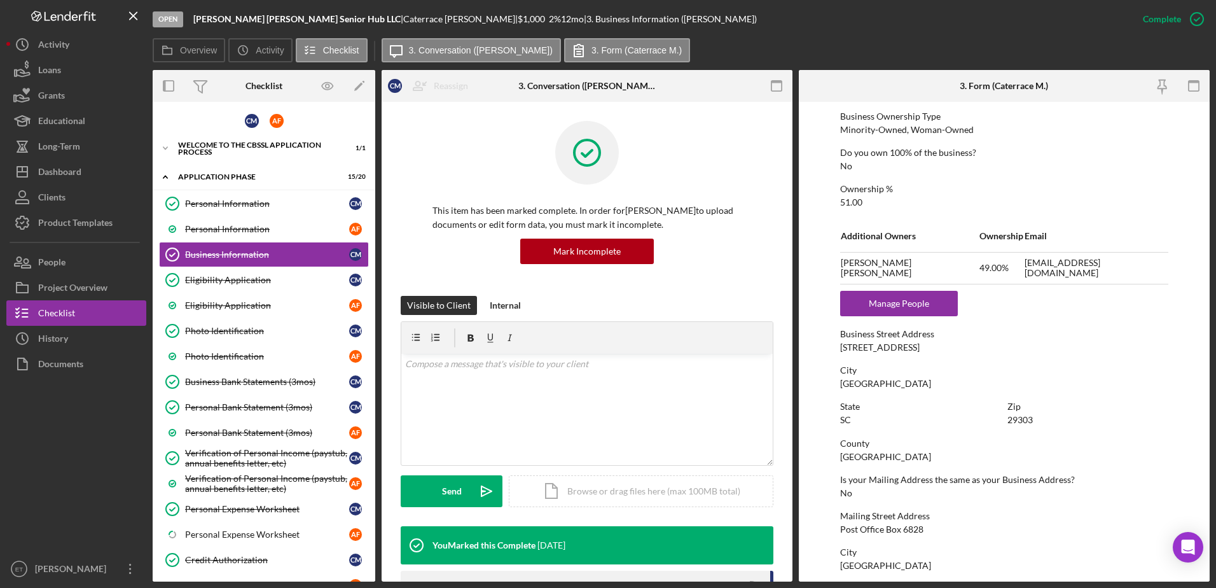
scroll to position [466, 0]
click at [218, 285] on div "Eligibility Application" at bounding box center [267, 280] width 164 height 10
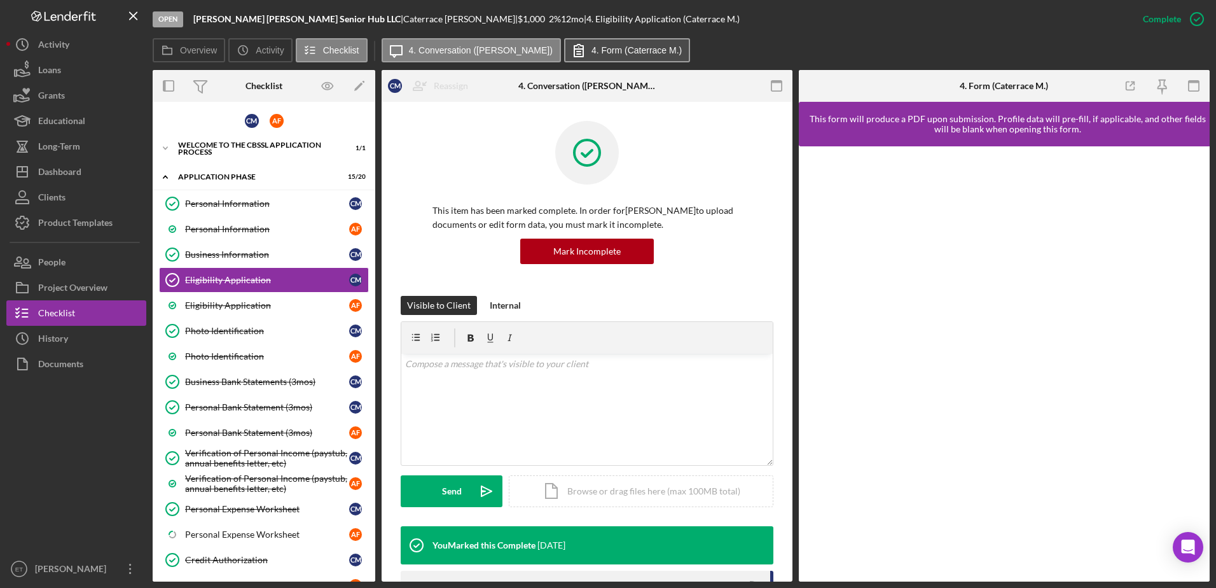
click at [621, 53] on label "4. Form (Caterrace M.)" at bounding box center [637, 50] width 90 height 10
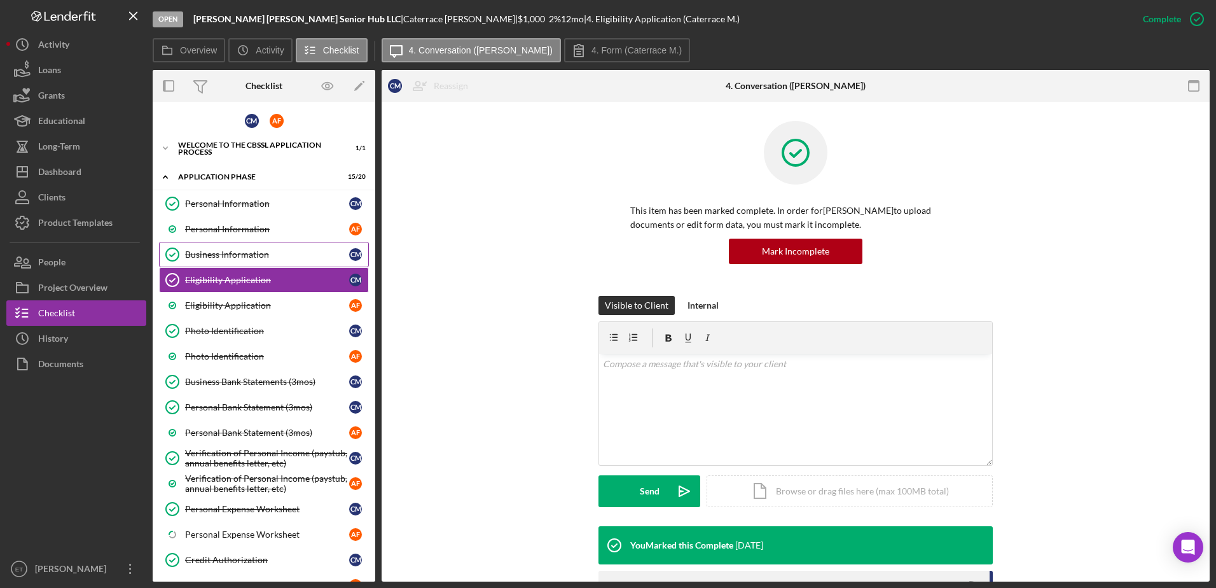
click at [250, 253] on div "Business Information" at bounding box center [267, 254] width 164 height 10
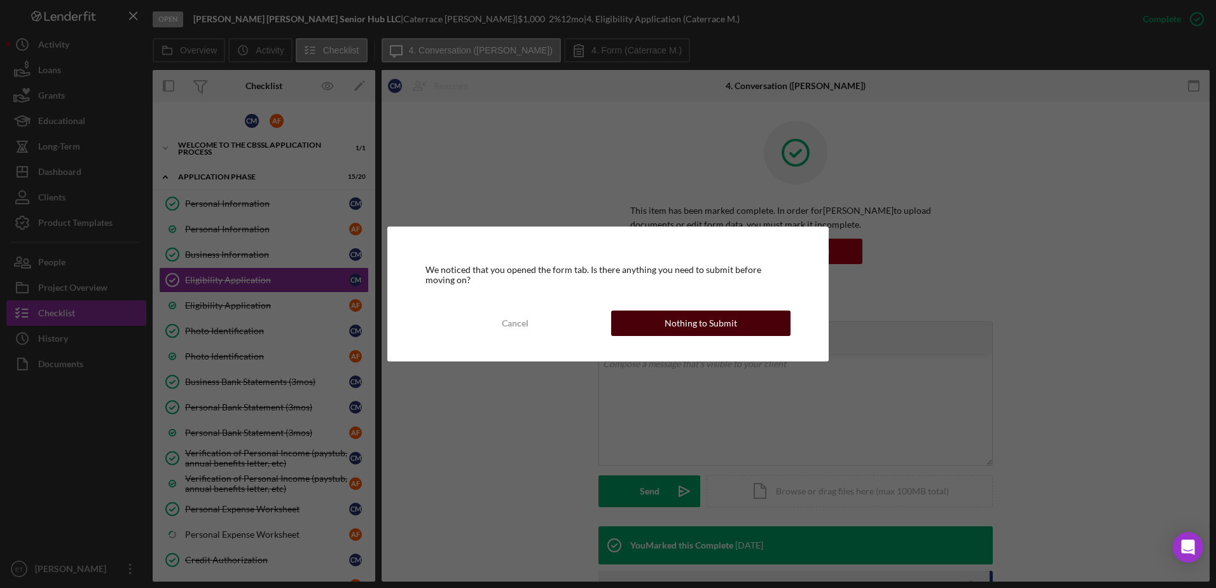
click at [672, 321] on div "Nothing to Submit" at bounding box center [701, 322] width 73 height 25
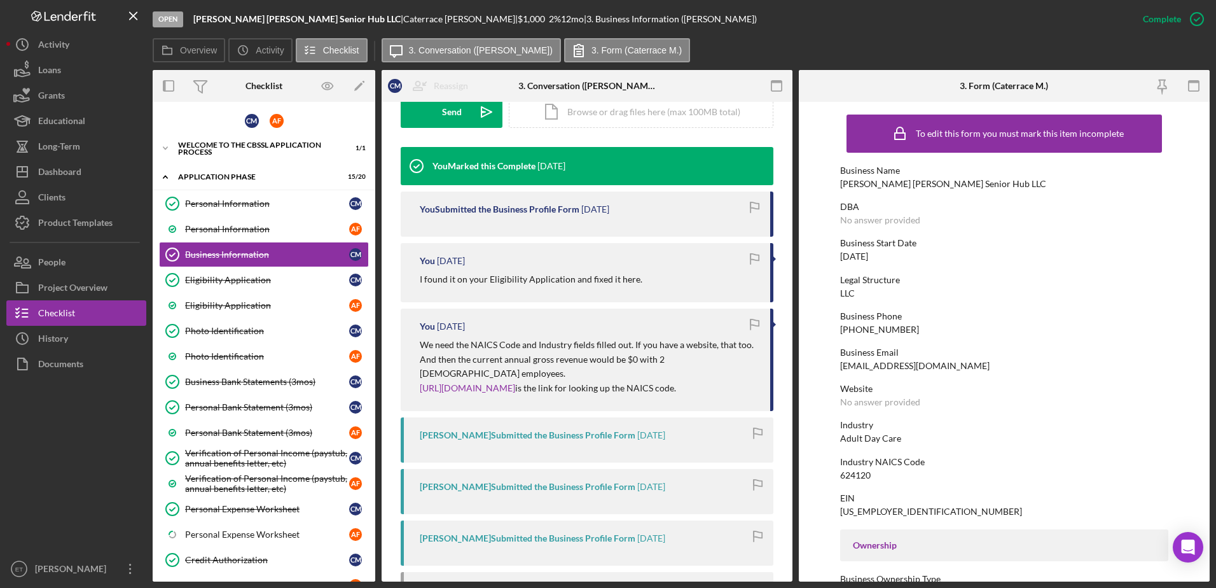
scroll to position [385, 0]
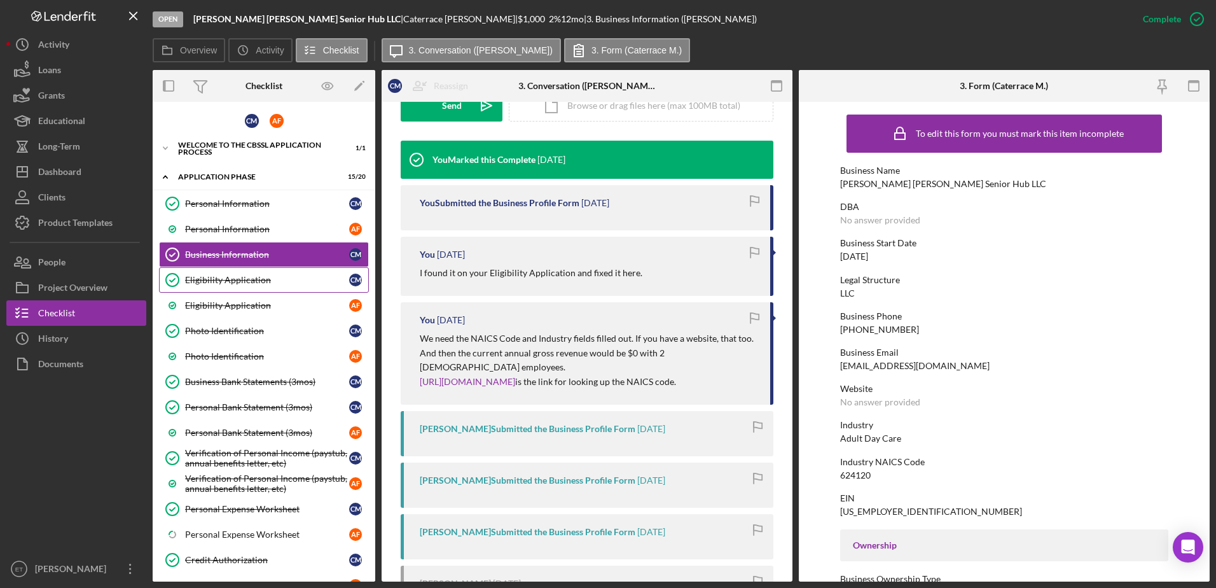
click at [215, 274] on link "Eligibility Application Eligibility Application C M" at bounding box center [264, 279] width 210 height 25
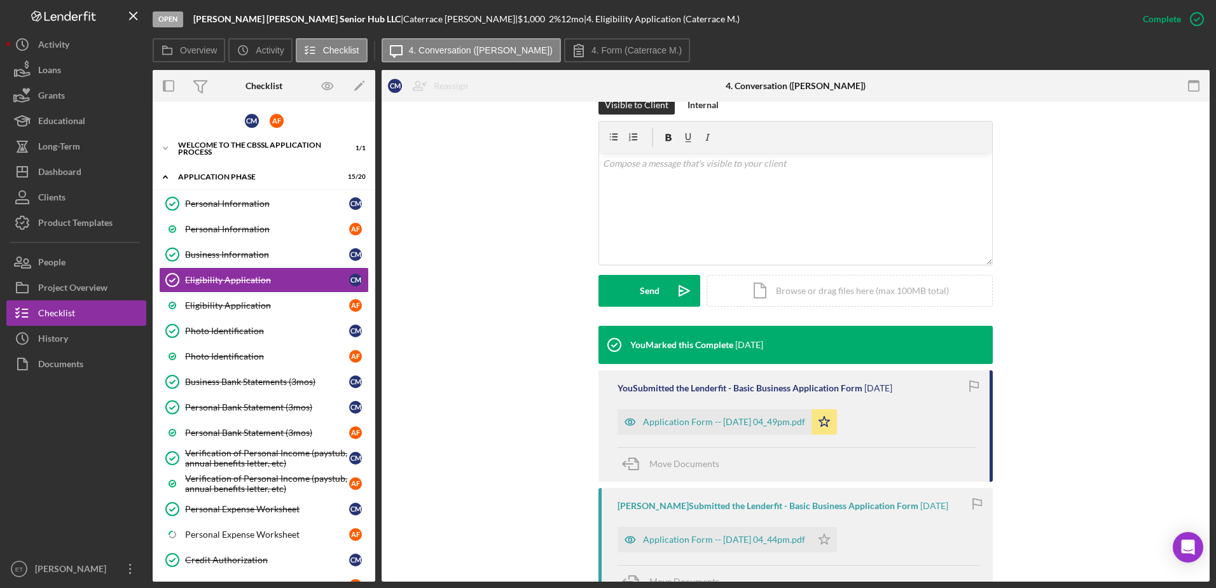
scroll to position [201, 0]
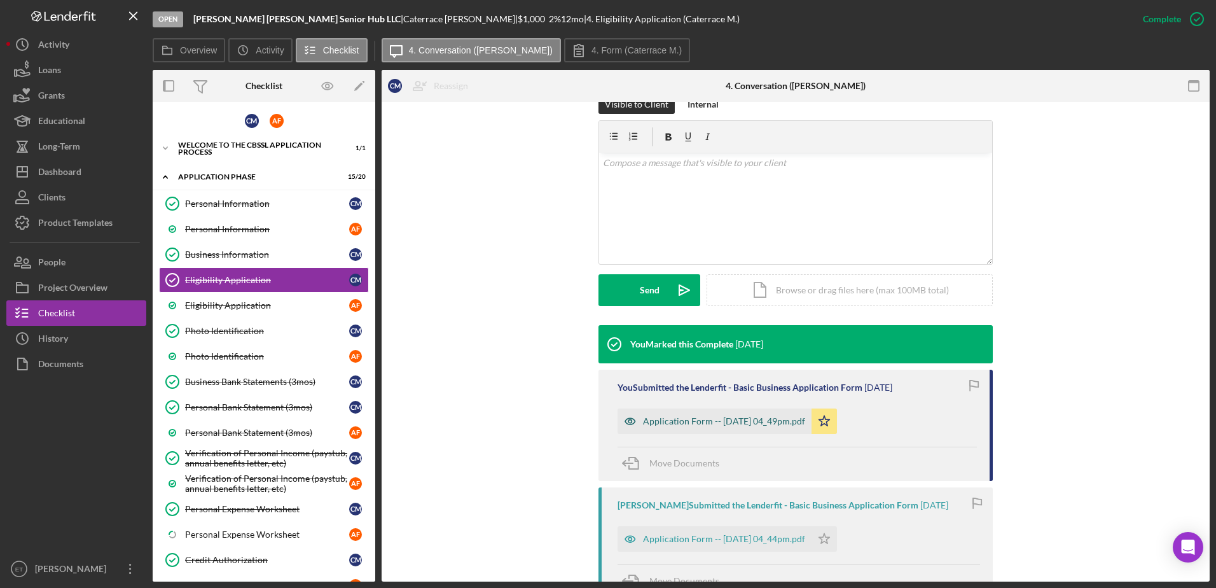
click at [624, 419] on icon "button" at bounding box center [630, 420] width 25 height 25
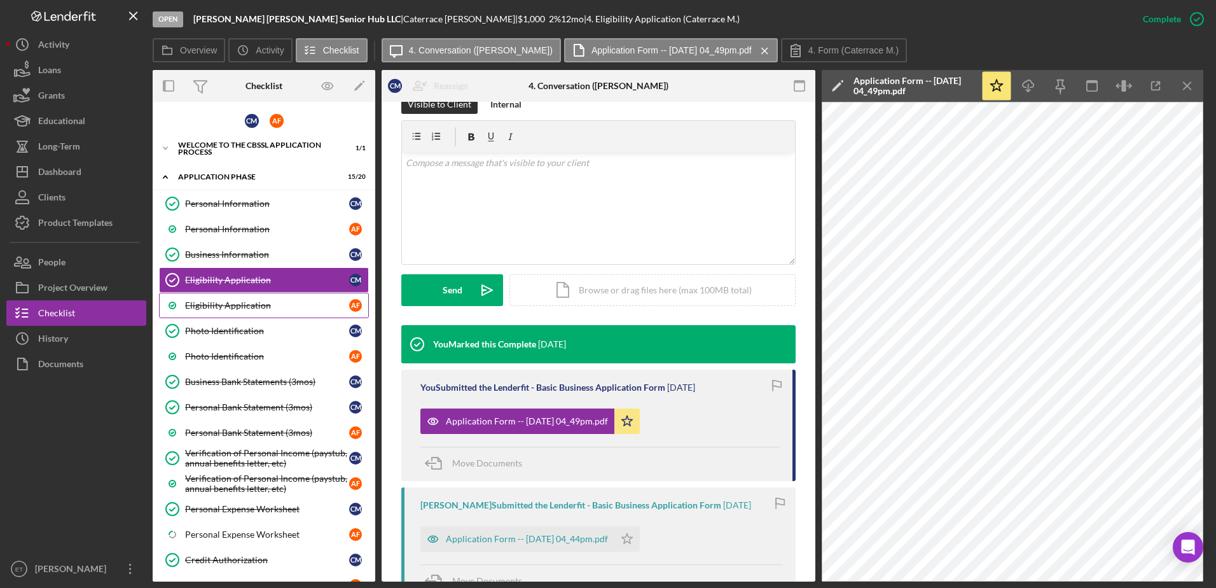
click at [220, 305] on div "Eligibility Application" at bounding box center [267, 305] width 164 height 10
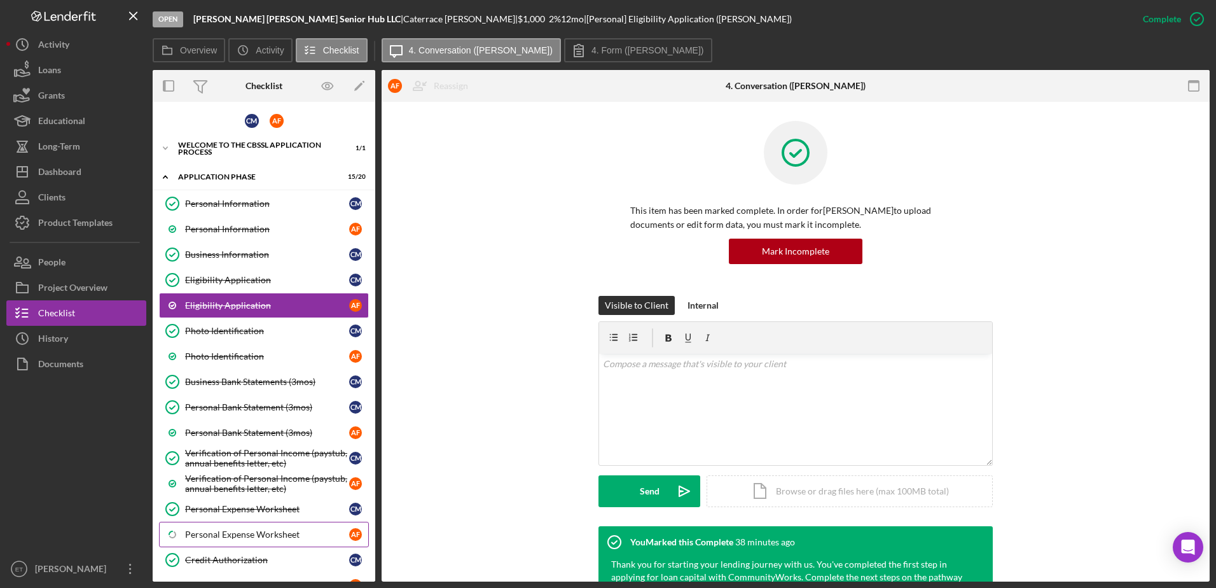
click at [233, 529] on div "Personal Expense Worksheet" at bounding box center [267, 534] width 164 height 10
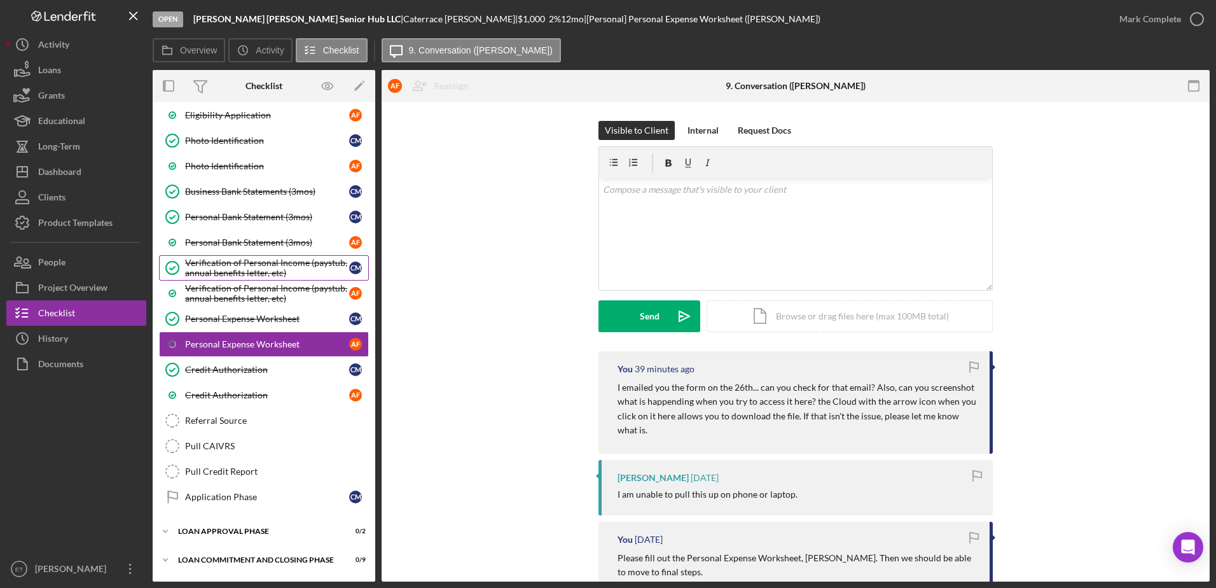
scroll to position [191, 0]
click at [223, 394] on div "Credit Authorization" at bounding box center [267, 394] width 164 height 10
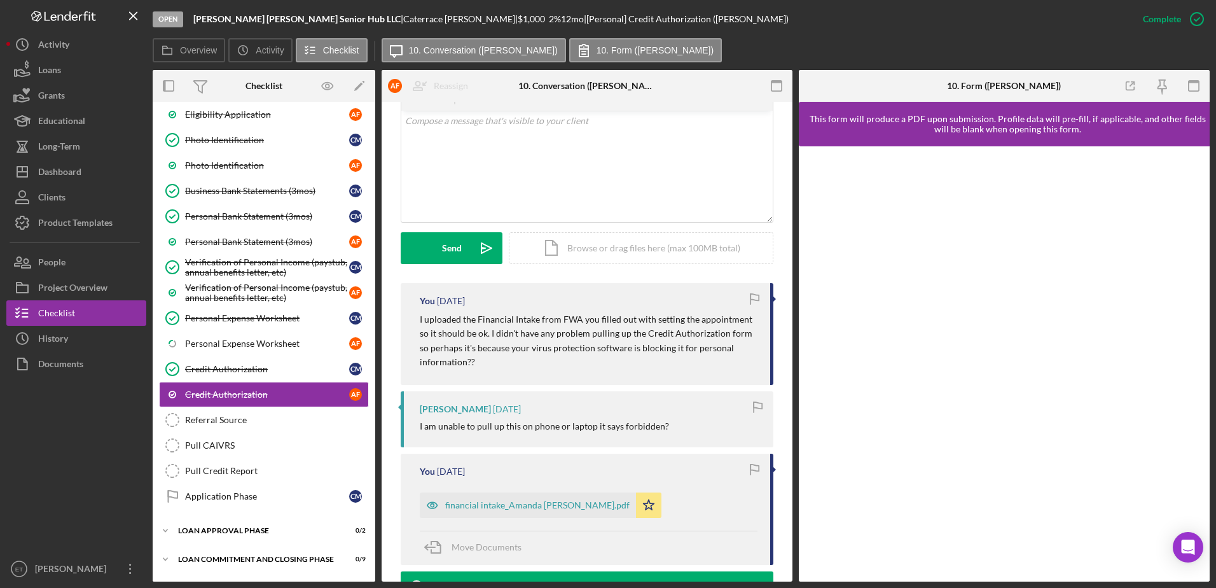
scroll to position [219, 0]
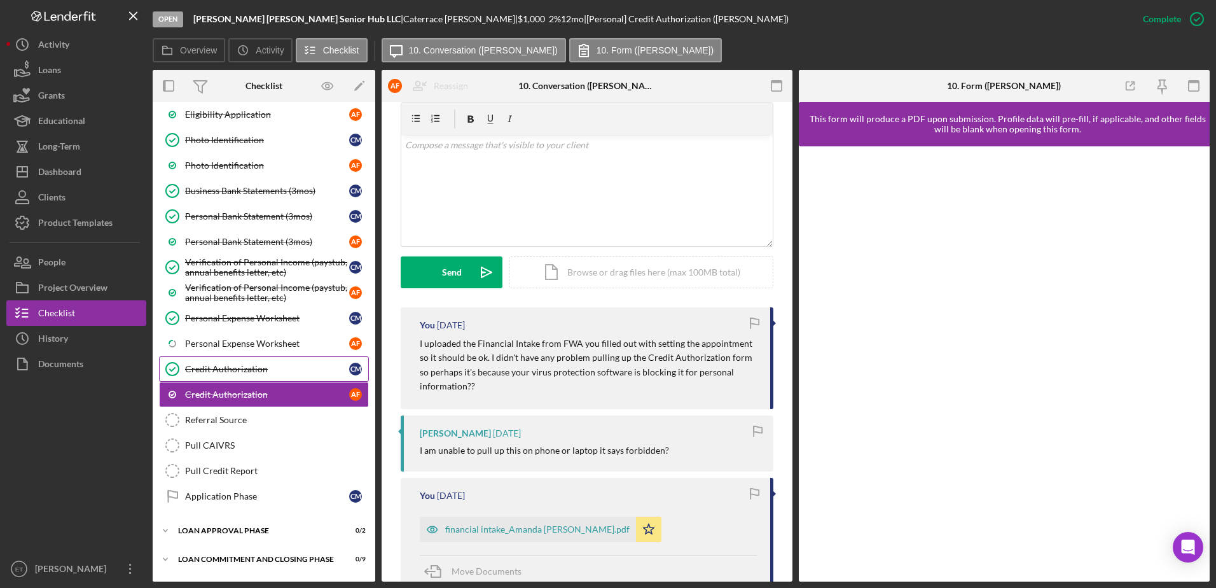
click at [234, 373] on div "Credit Authorization" at bounding box center [267, 369] width 164 height 10
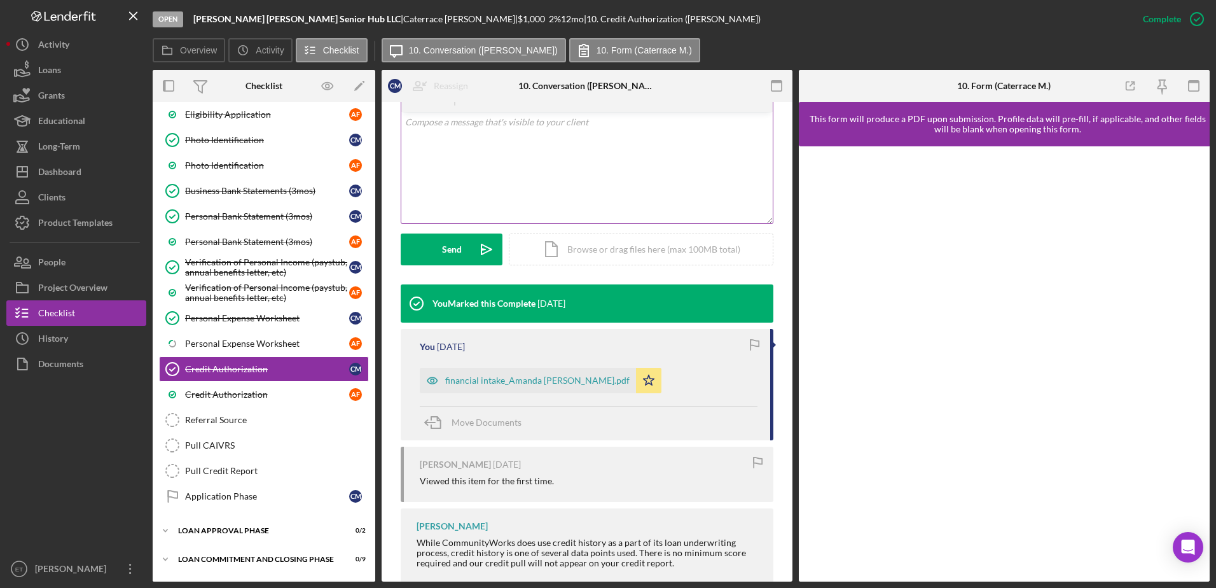
scroll to position [242, 0]
click at [485, 180] on div "v Color teal Color pink Remove color Add row above Add row below Add column bef…" at bounding box center [586, 166] width 371 height 111
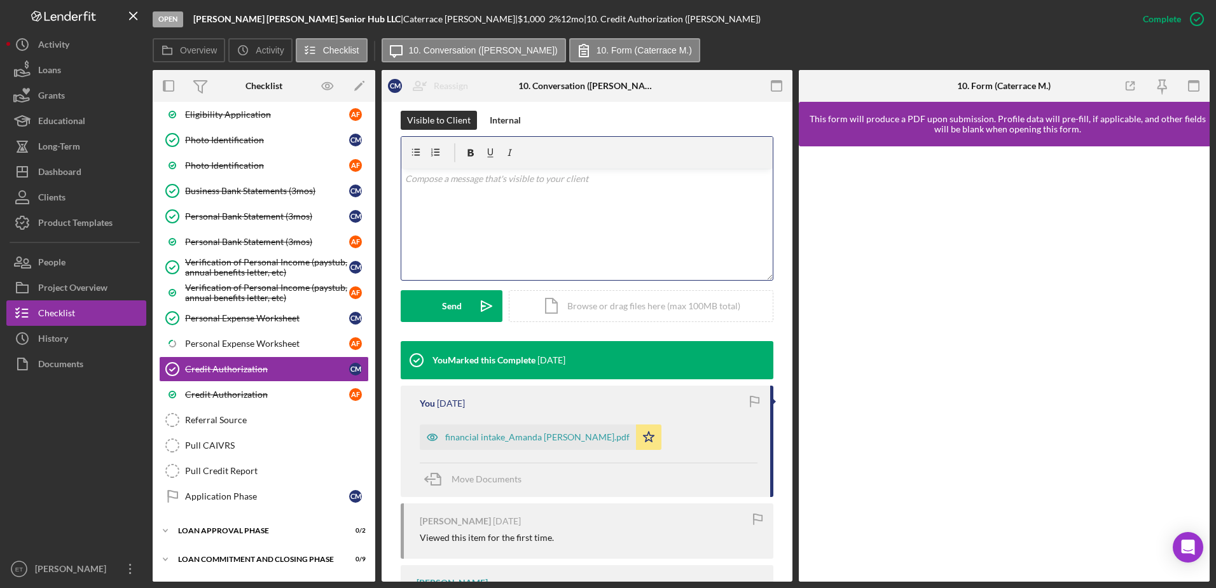
scroll to position [170, 0]
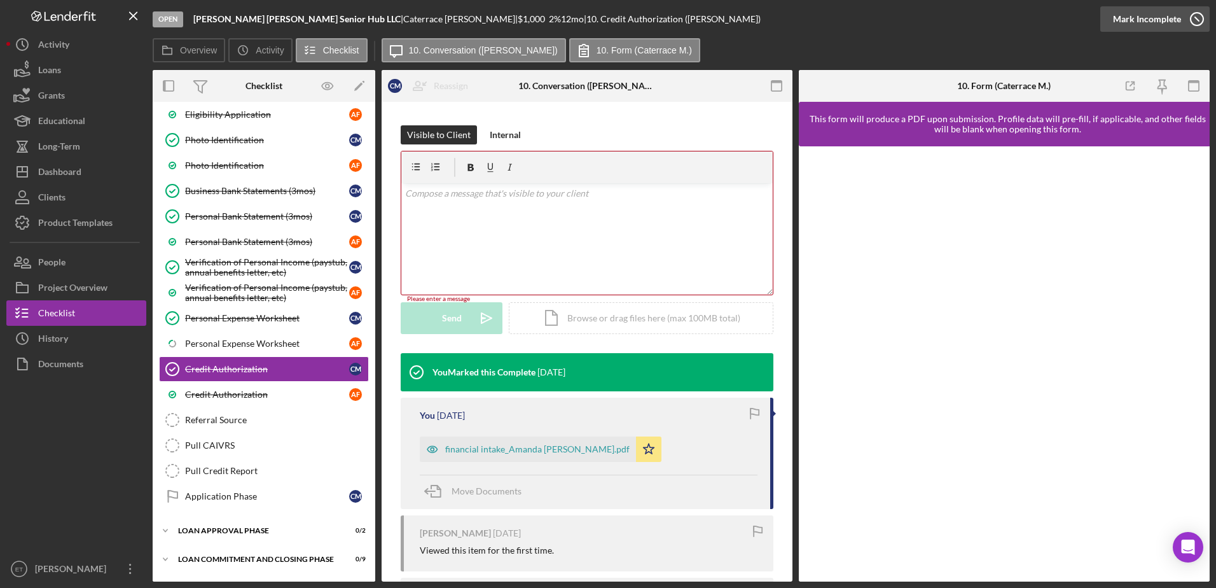
click at [1196, 13] on circle "button" at bounding box center [1197, 19] width 13 height 13
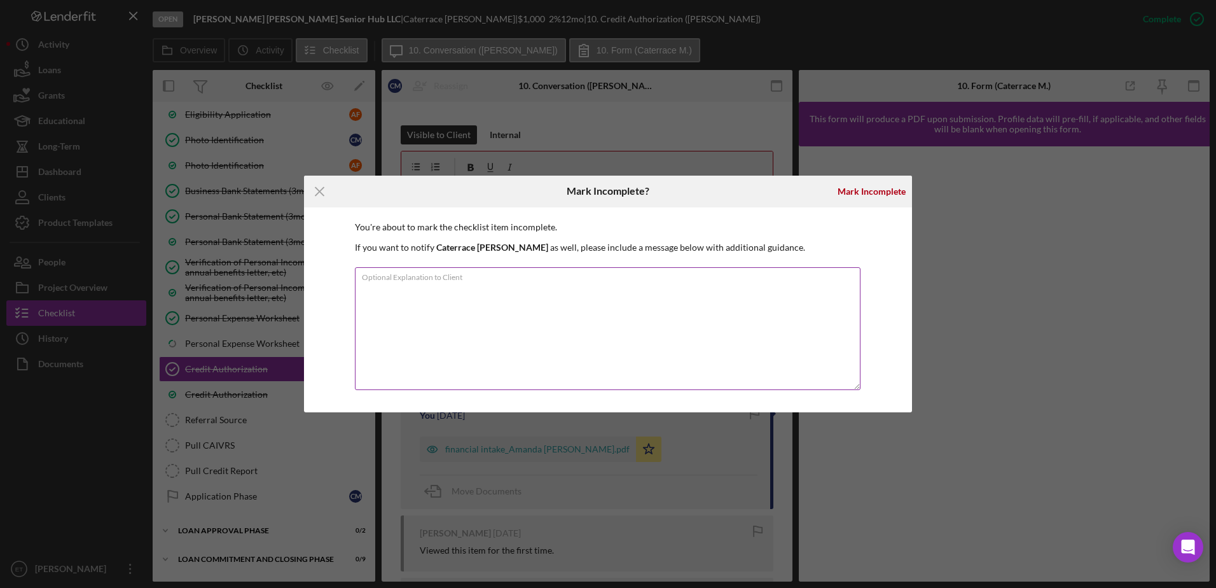
click at [573, 316] on textarea "Optional Explanation to Client" at bounding box center [608, 328] width 506 height 123
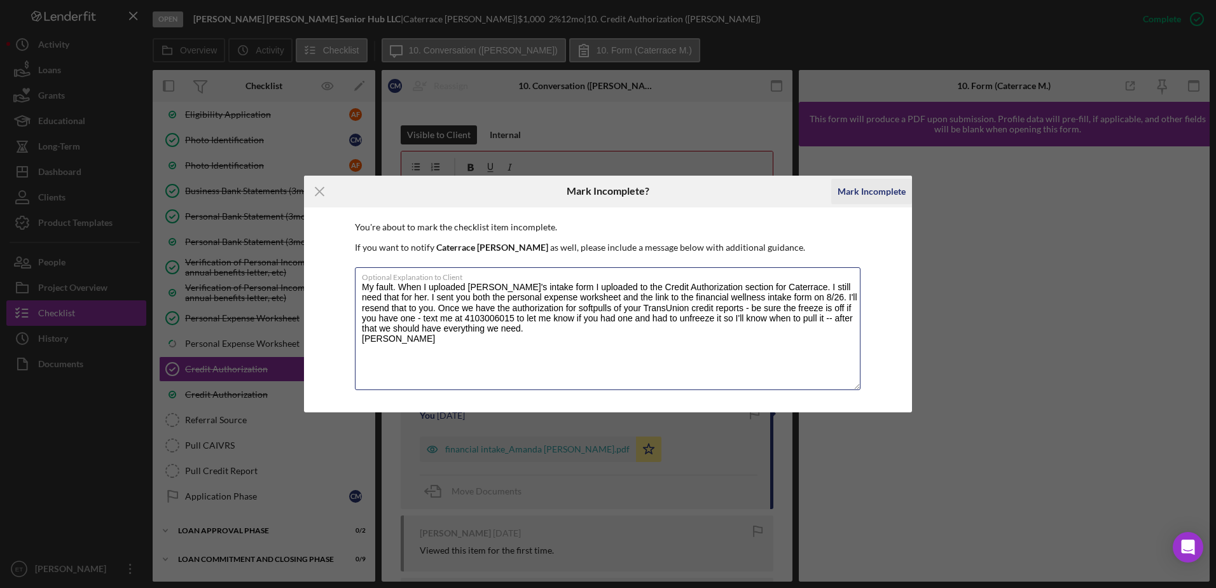
type textarea "My fault. When I uploaded Amanda's intake form I uploaded to the Credit Authori…"
click at [876, 192] on div "Mark Incomplete" at bounding box center [872, 191] width 68 height 25
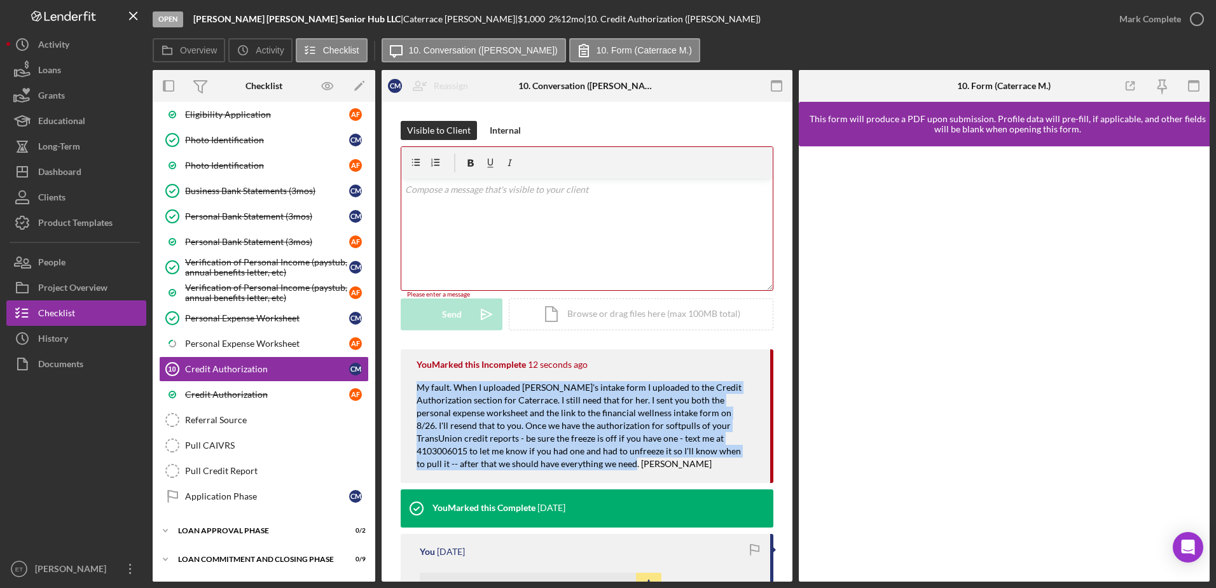
drag, startPoint x: 660, startPoint y: 464, endPoint x: 413, endPoint y: 387, distance: 259.1
click at [413, 387] on div "You Marked this Incomplete 12 seconds ago My fault. When I uploaded Amanda's in…" at bounding box center [587, 416] width 373 height 134
click at [596, 412] on div "My fault. When I uploaded Amanda's intake form I uploaded to the Credit Authori…" at bounding box center [587, 432] width 341 height 102
